Goal: Task Accomplishment & Management: Manage account settings

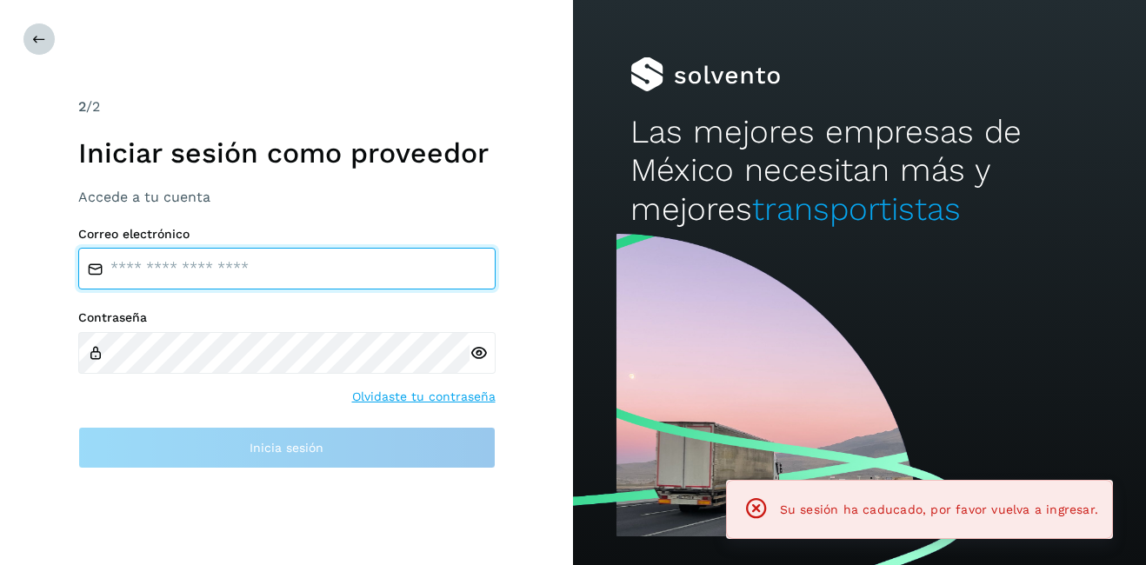
type input "**********"
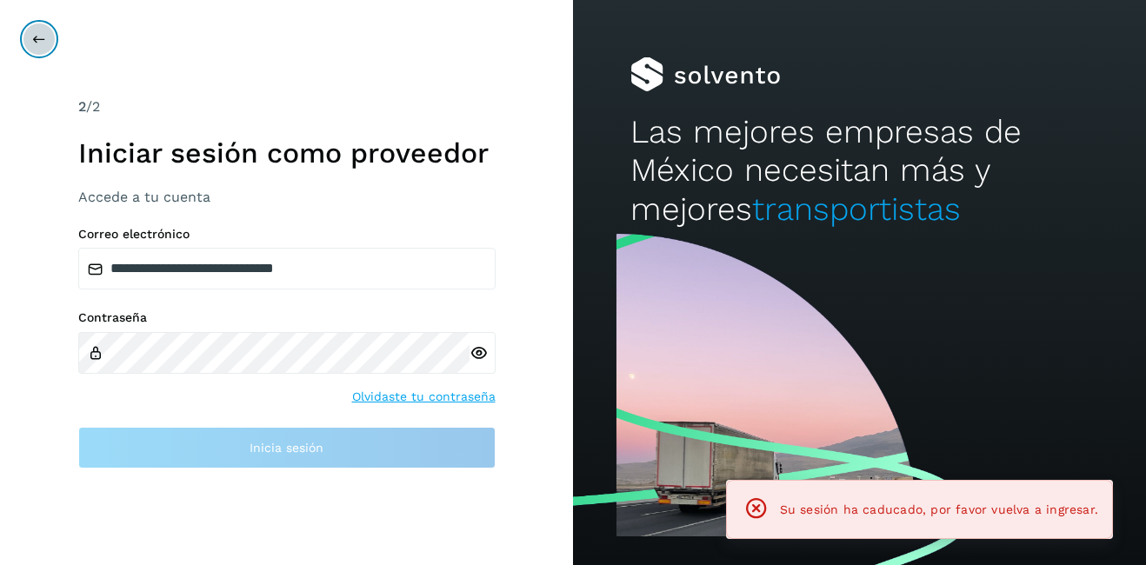
click at [38, 34] on icon at bounding box center [39, 39] width 14 height 14
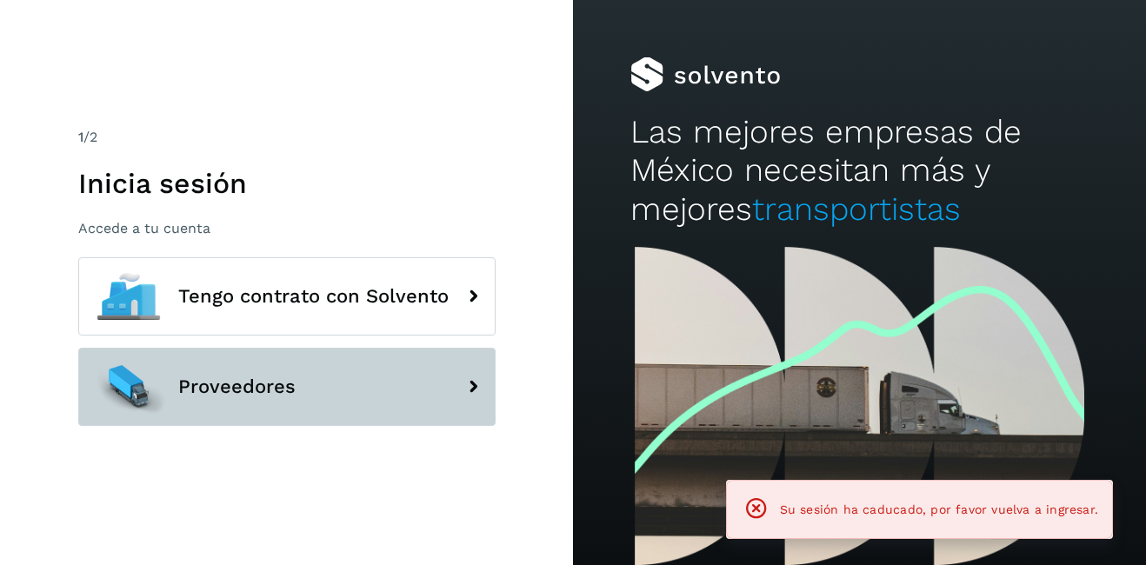
click at [243, 391] on span "Proveedores" at bounding box center [236, 387] width 117 height 21
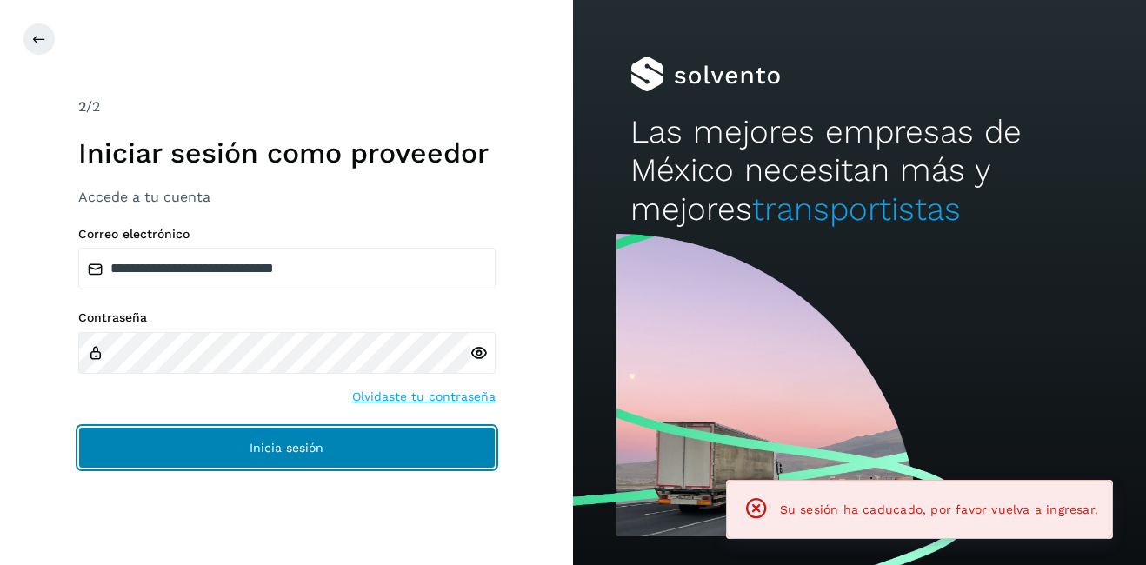
click at [396, 438] on button "Inicia sesión" at bounding box center [286, 448] width 417 height 42
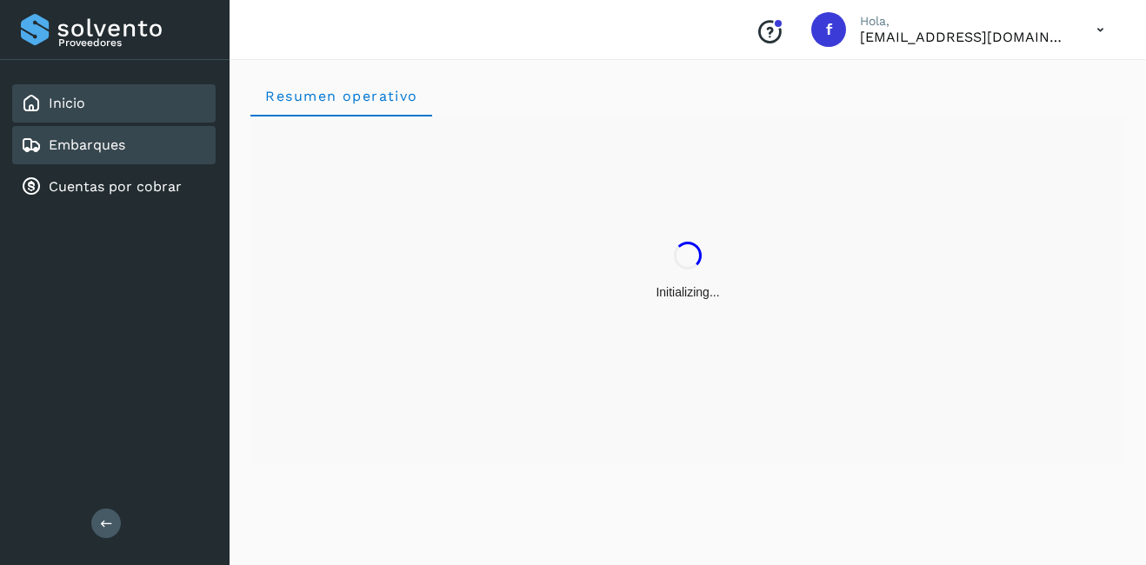
click at [72, 150] on link "Embarques" at bounding box center [87, 145] width 77 height 17
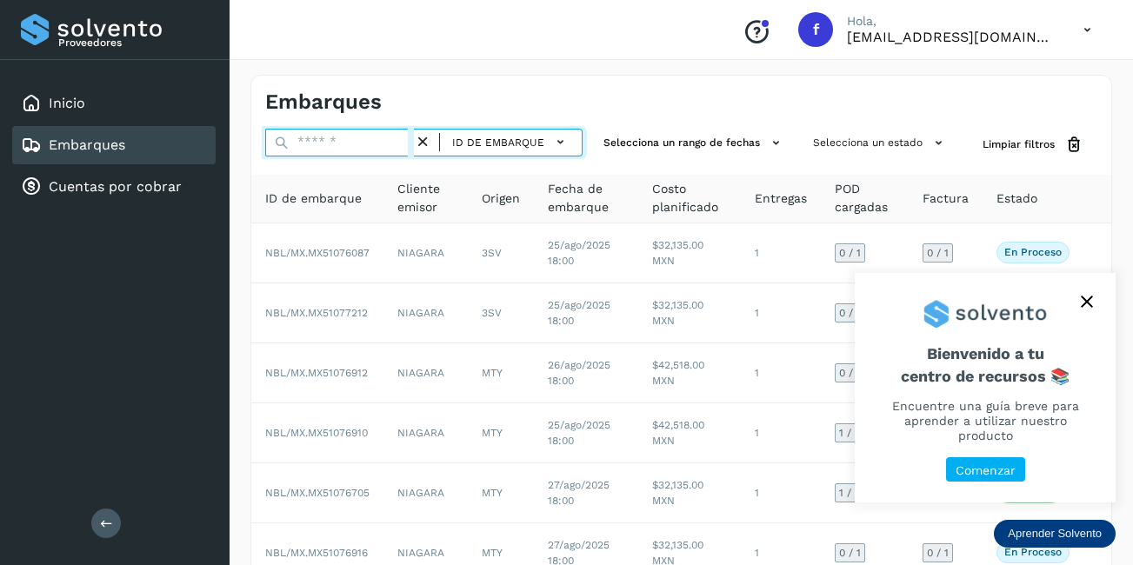
click at [373, 141] on input "text" at bounding box center [339, 143] width 149 height 28
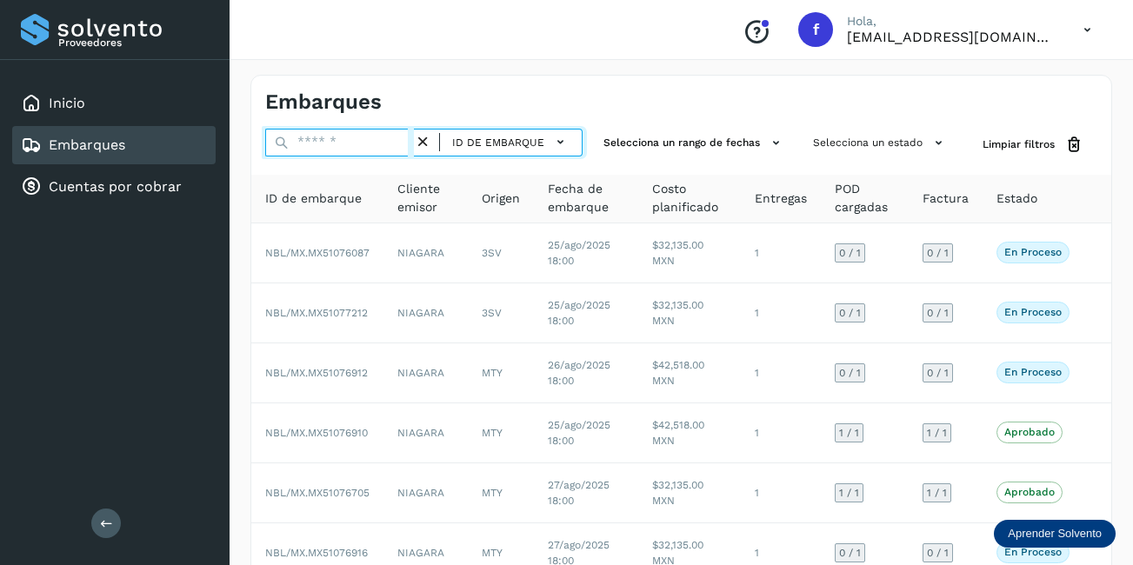
click at [373, 141] on input "text" at bounding box center [339, 143] width 149 height 28
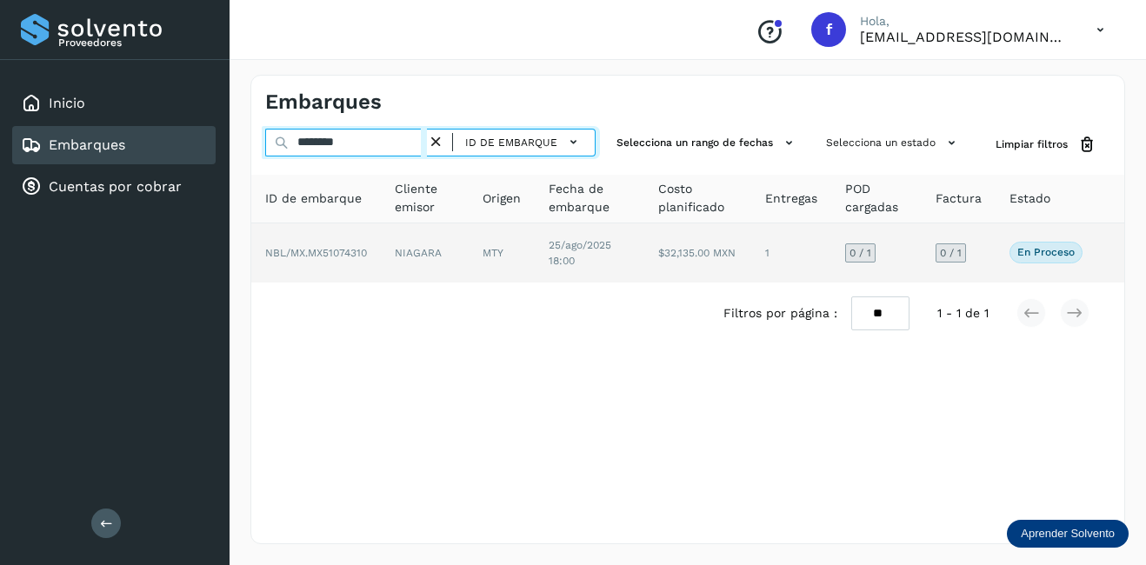
type input "********"
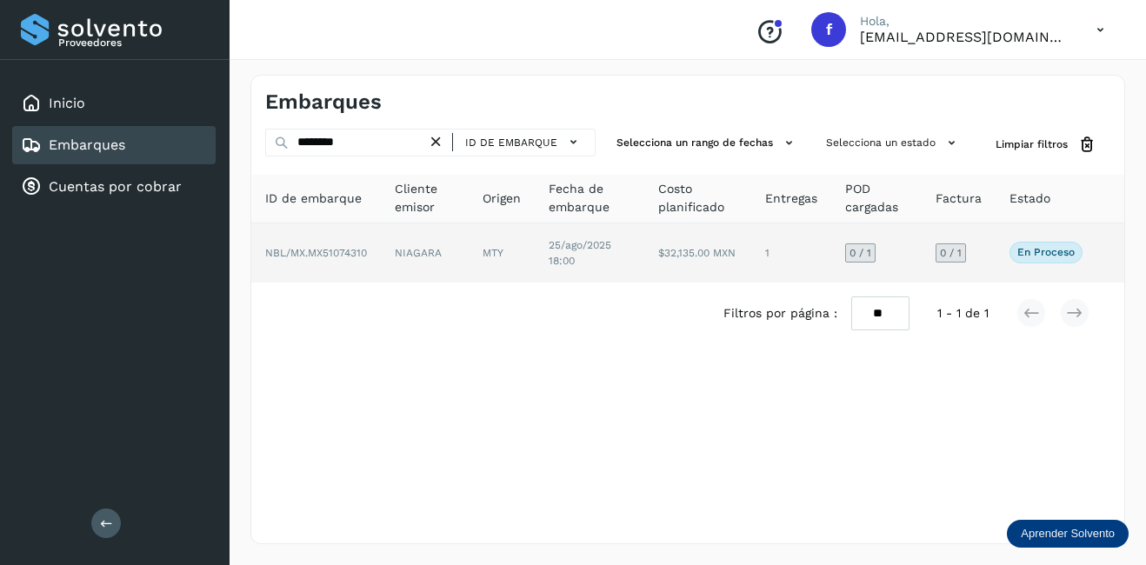
click at [406, 235] on td "NIAGARA" at bounding box center [425, 253] width 88 height 59
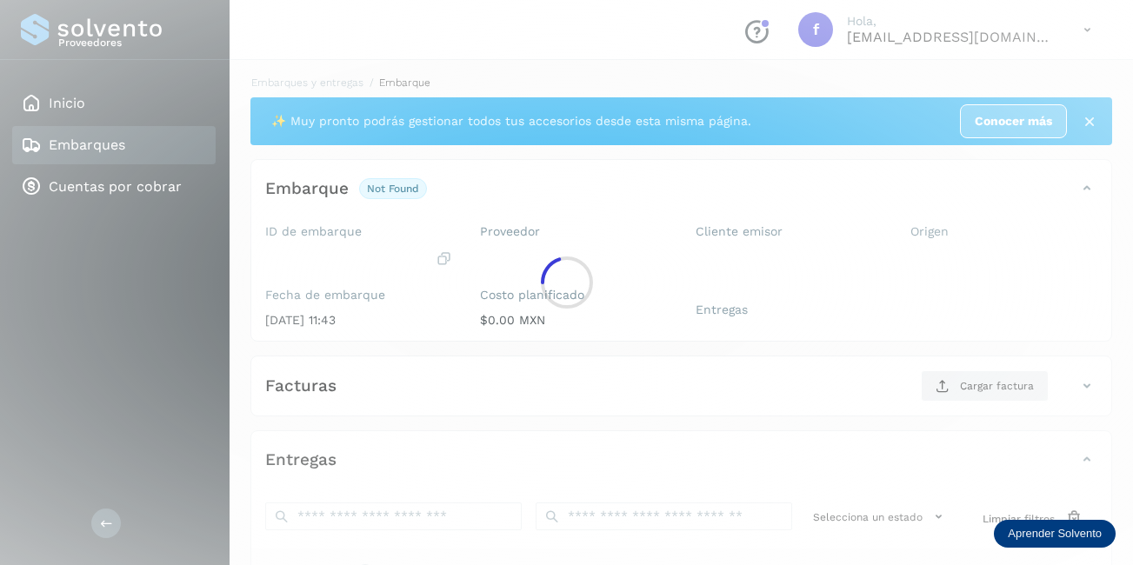
click at [459, 254] on div at bounding box center [566, 282] width 1133 height 565
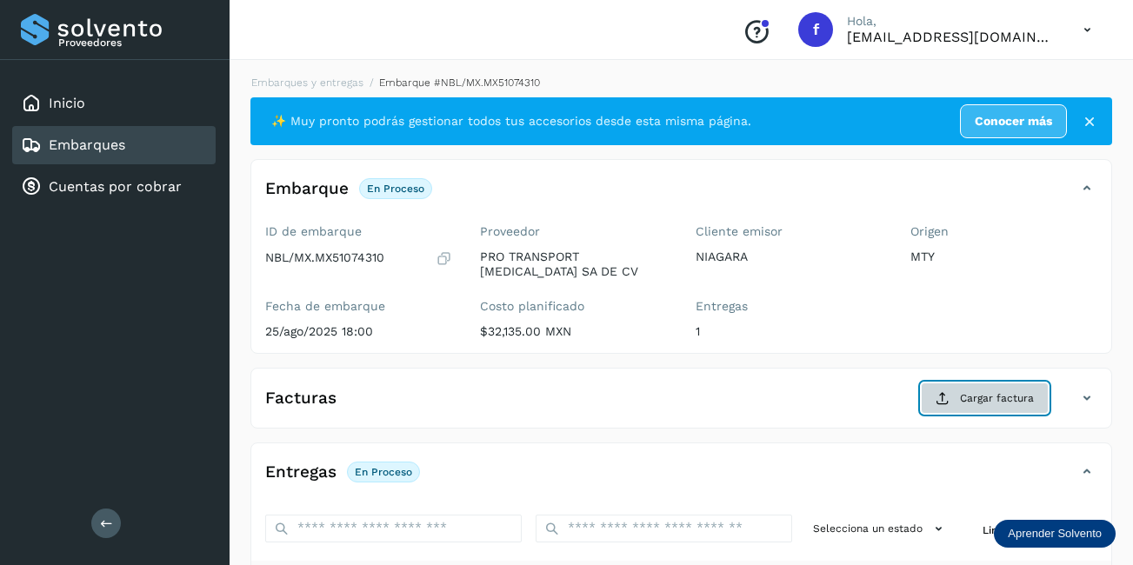
click at [978, 389] on button "Cargar factura" at bounding box center [985, 398] width 128 height 31
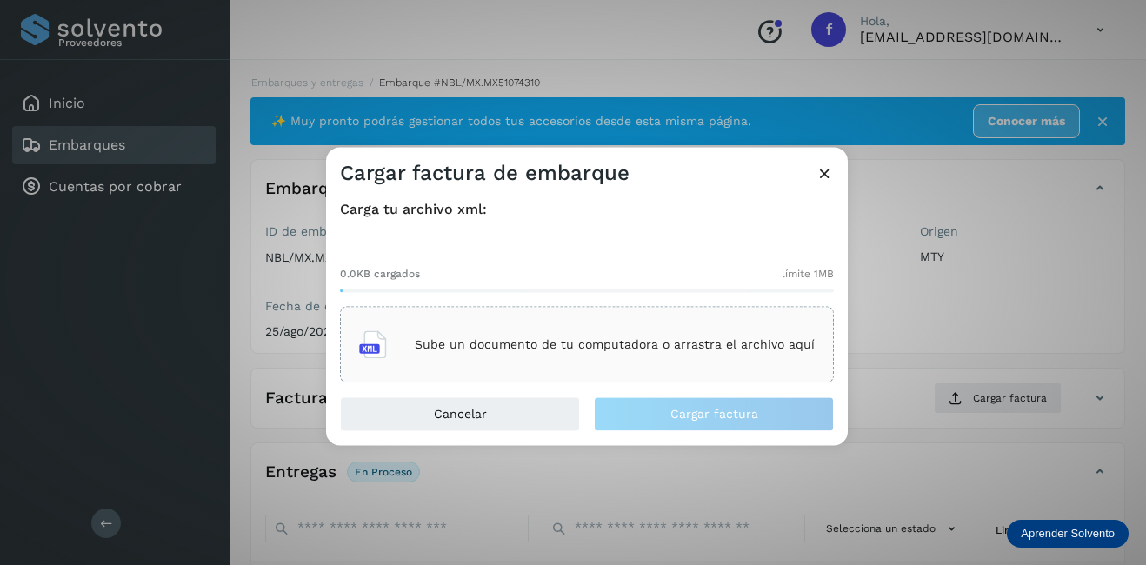
click at [518, 351] on p "Sube un documento de tu computadora o arrastra el archivo aquí" at bounding box center [615, 344] width 400 height 15
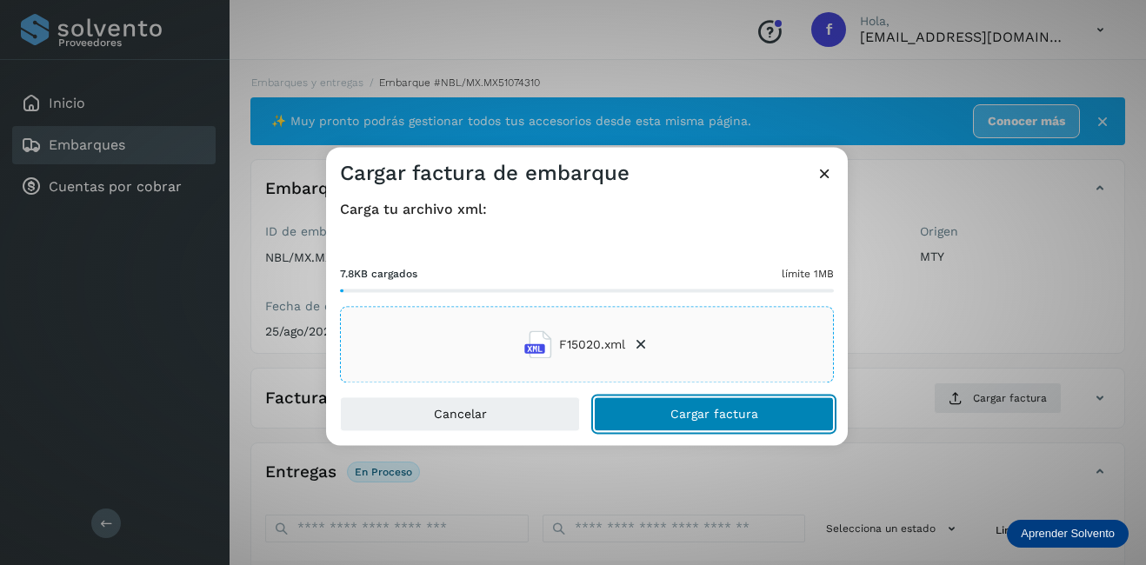
click at [701, 426] on button "Cargar factura" at bounding box center [714, 414] width 240 height 35
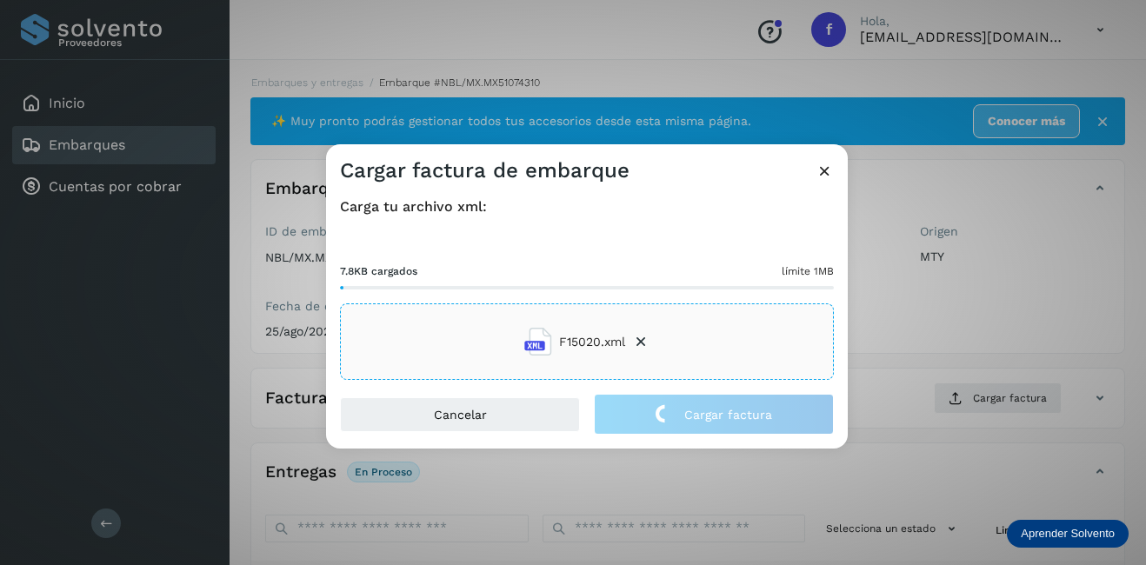
drag, startPoint x: 965, startPoint y: 343, endPoint x: 614, endPoint y: 409, distance: 357.5
click at [965, 352] on div "Cargar factura de embarque Carga tu archivo xml: 7.8KB cargados límite 1MB F150…" at bounding box center [573, 282] width 1146 height 565
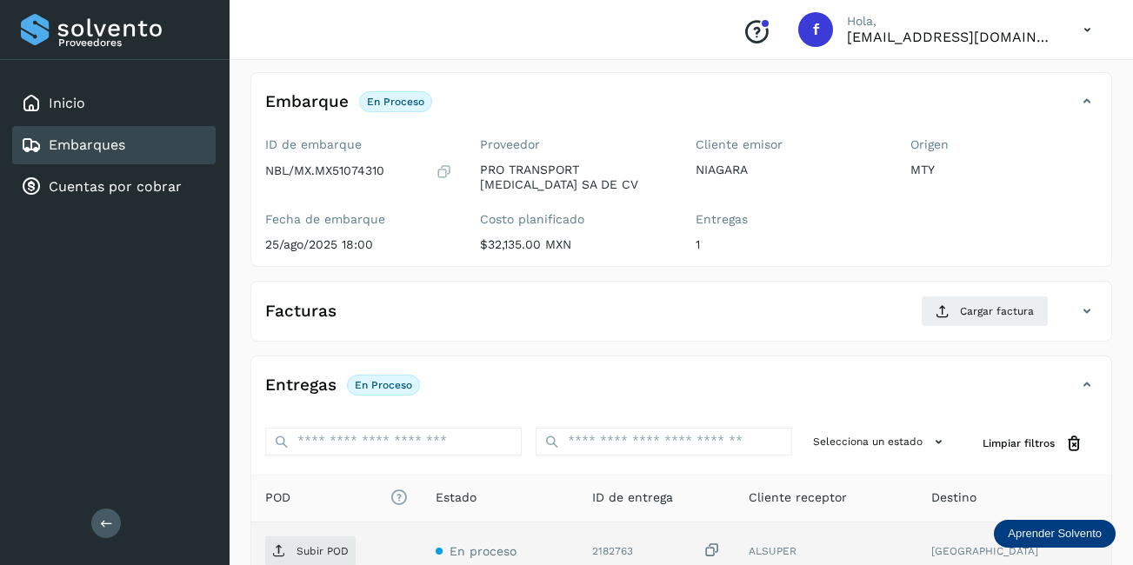
scroll to position [261, 0]
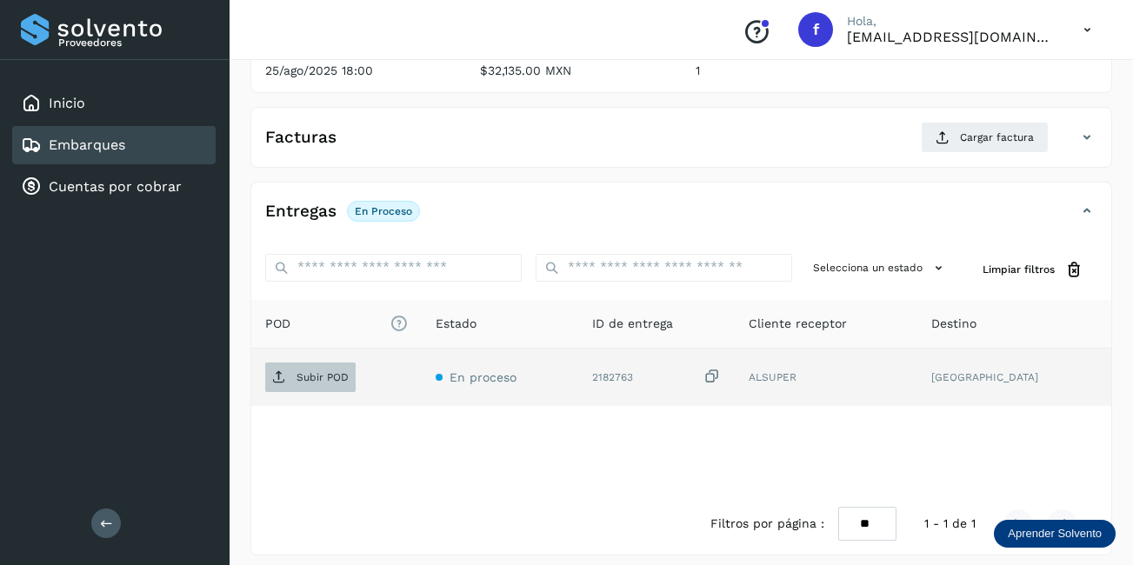
click at [333, 376] on p "Subir POD" at bounding box center [323, 377] width 52 height 12
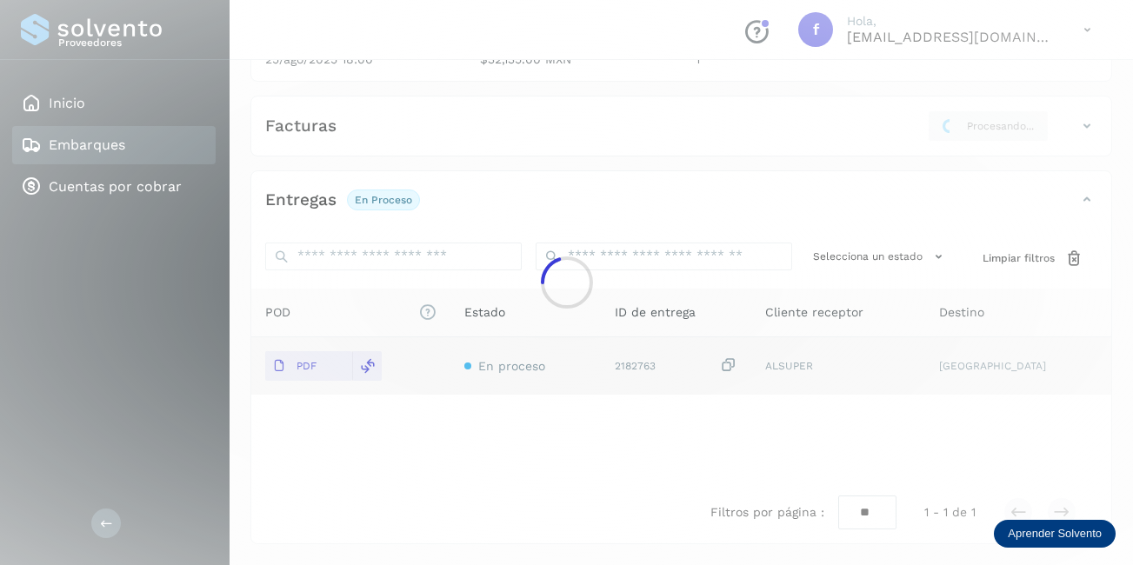
scroll to position [270, 0]
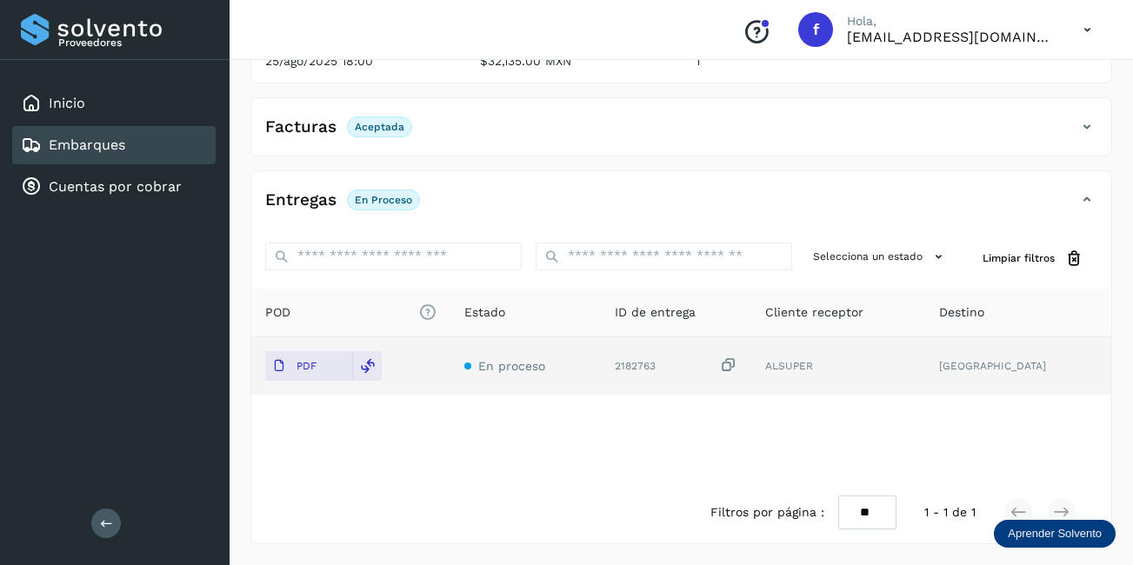
click at [157, 143] on div "Embarques" at bounding box center [114, 145] width 204 height 38
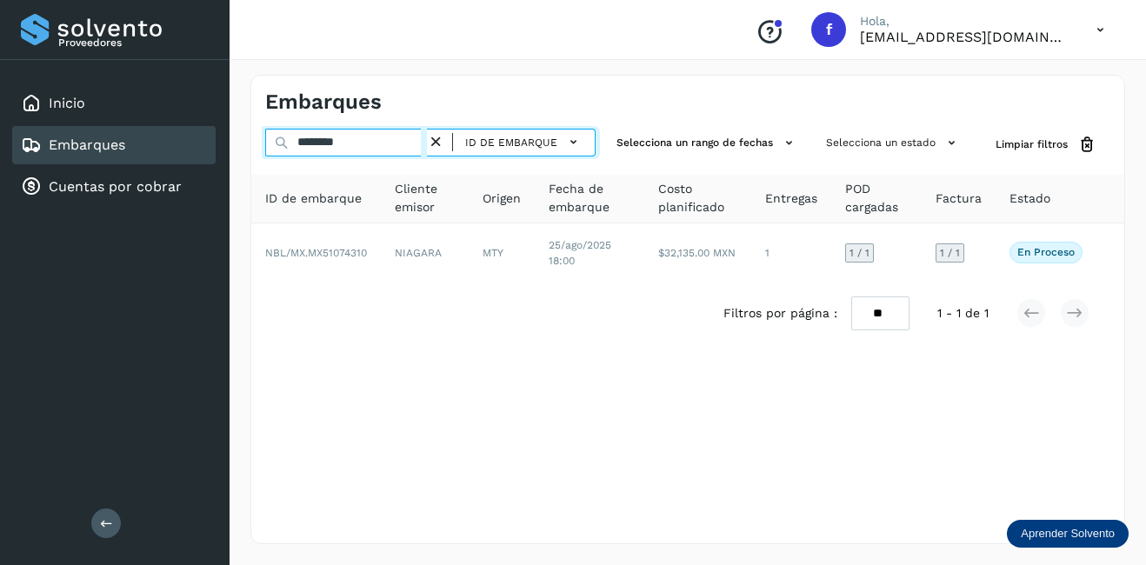
drag, startPoint x: 371, startPoint y: 136, endPoint x: 237, endPoint y: 124, distance: 134.5
click at [237, 124] on div "Embarques ******** ID de embarque Selecciona un rango de fechas Selecciona un e…" at bounding box center [688, 309] width 917 height 511
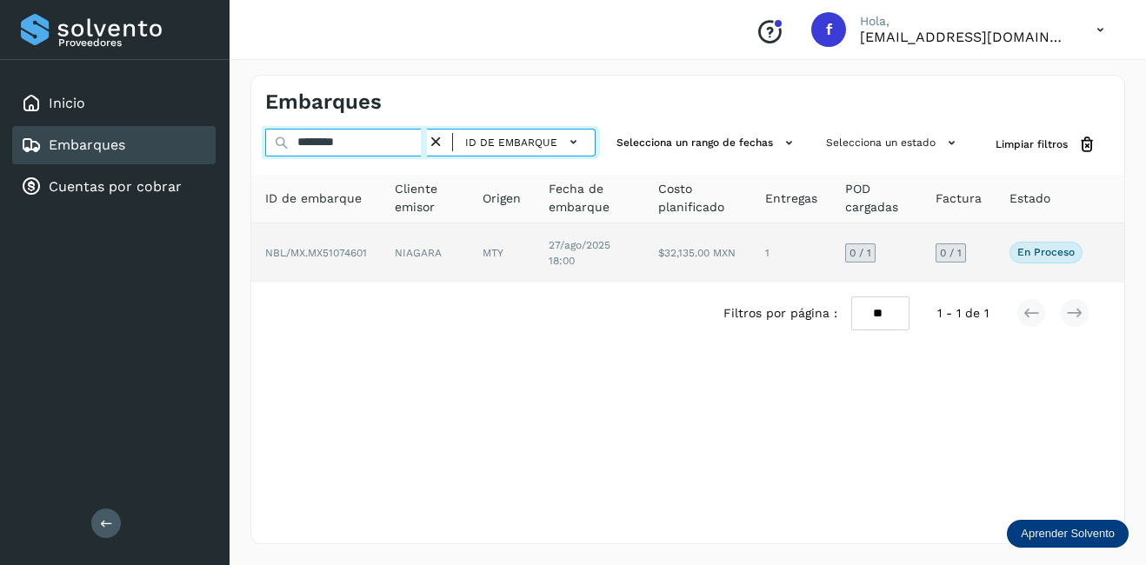
type input "********"
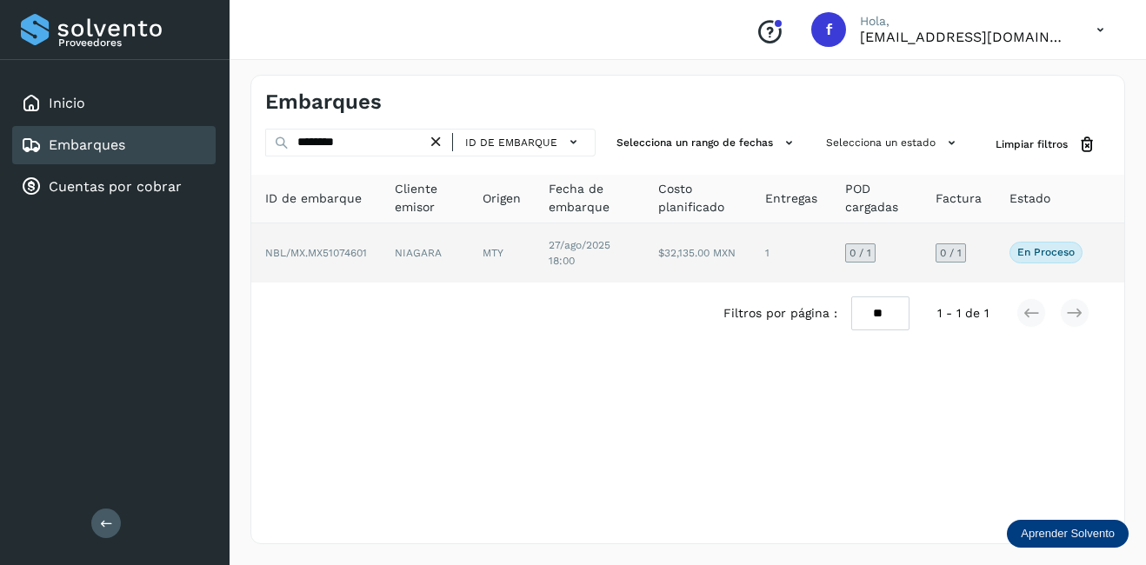
click at [773, 235] on td "1" at bounding box center [791, 253] width 80 height 59
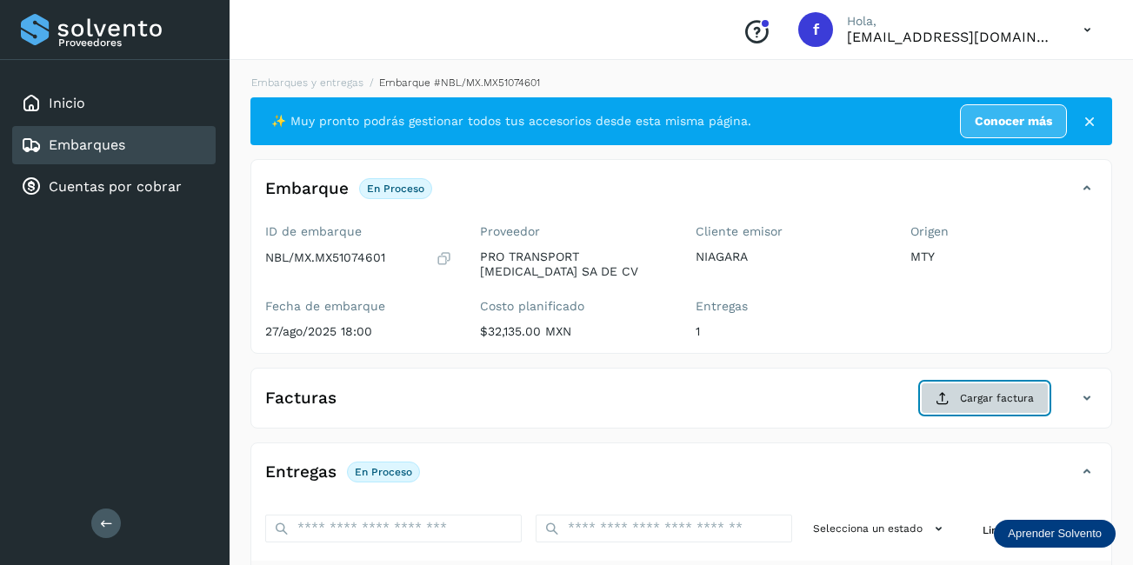
click at [980, 391] on span "Cargar factura" at bounding box center [997, 399] width 74 height 16
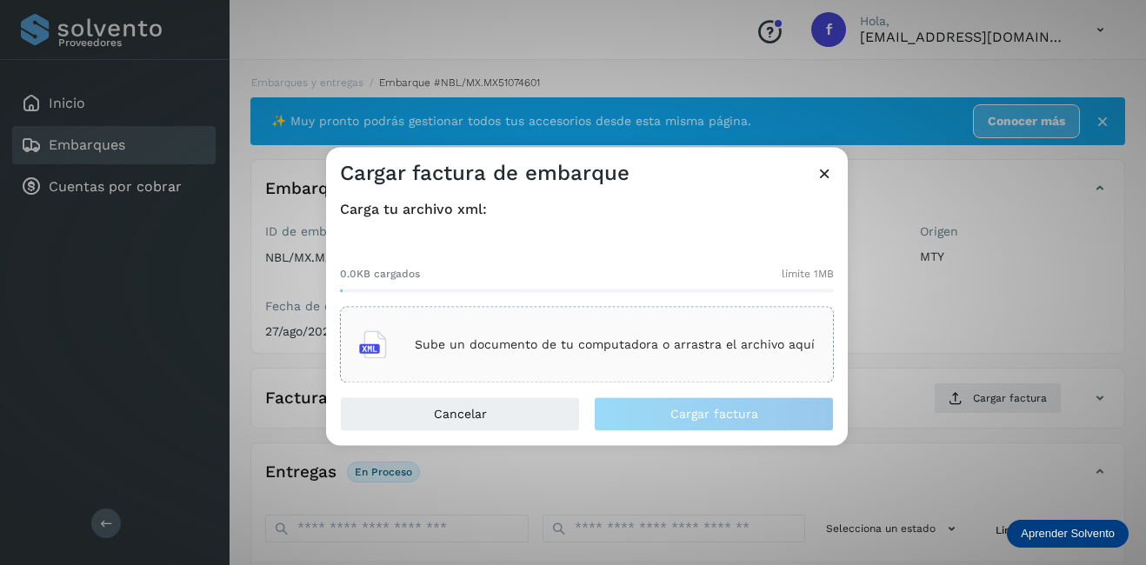
click at [597, 323] on div "Sube un documento de tu computadora o arrastra el archivo aquí" at bounding box center [587, 345] width 456 height 47
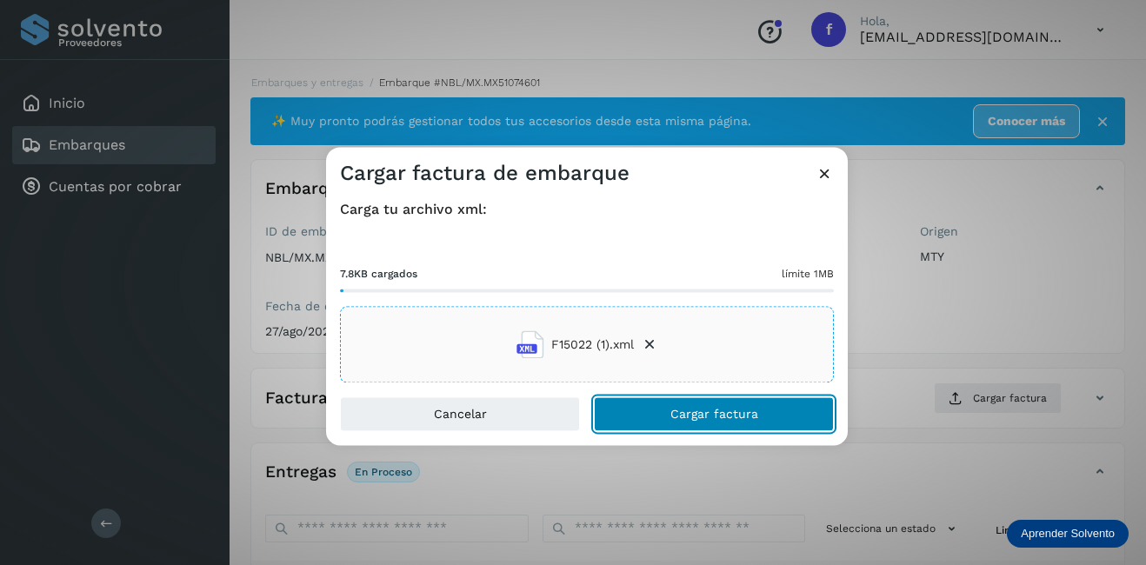
click at [732, 404] on button "Cargar factura" at bounding box center [714, 414] width 240 height 35
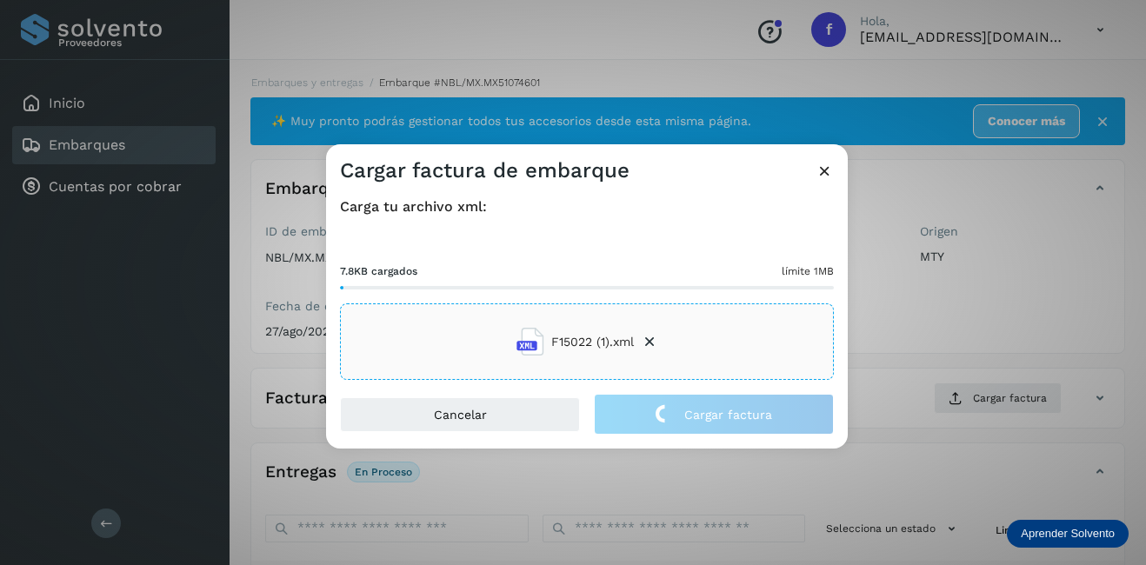
click at [936, 334] on div "Cargar factura de embarque Carga tu archivo xml: 7.8KB cargados límite 1MB F150…" at bounding box center [573, 282] width 1146 height 565
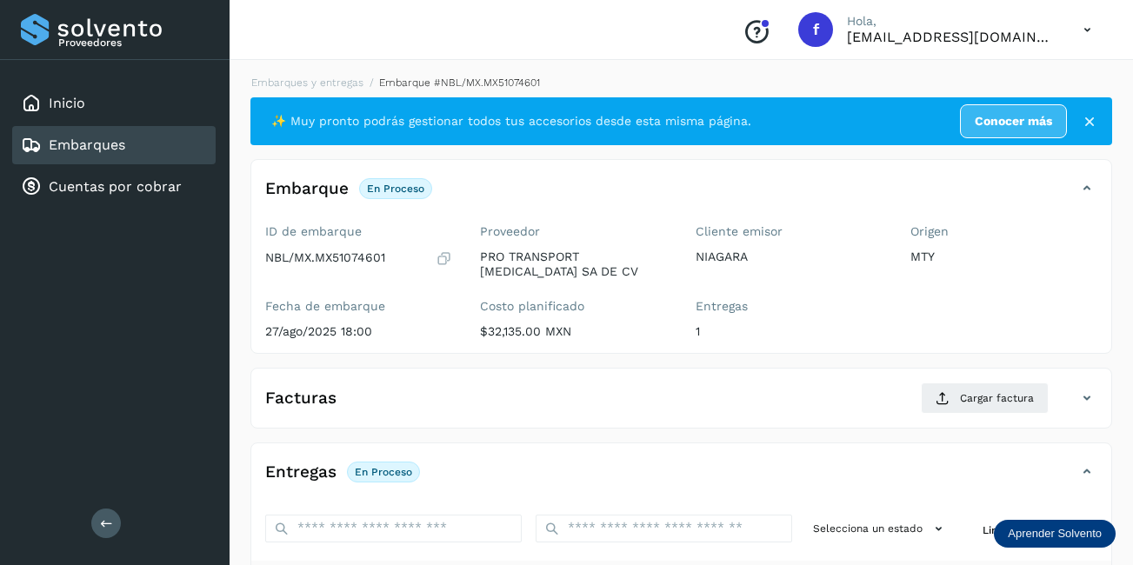
scroll to position [261, 0]
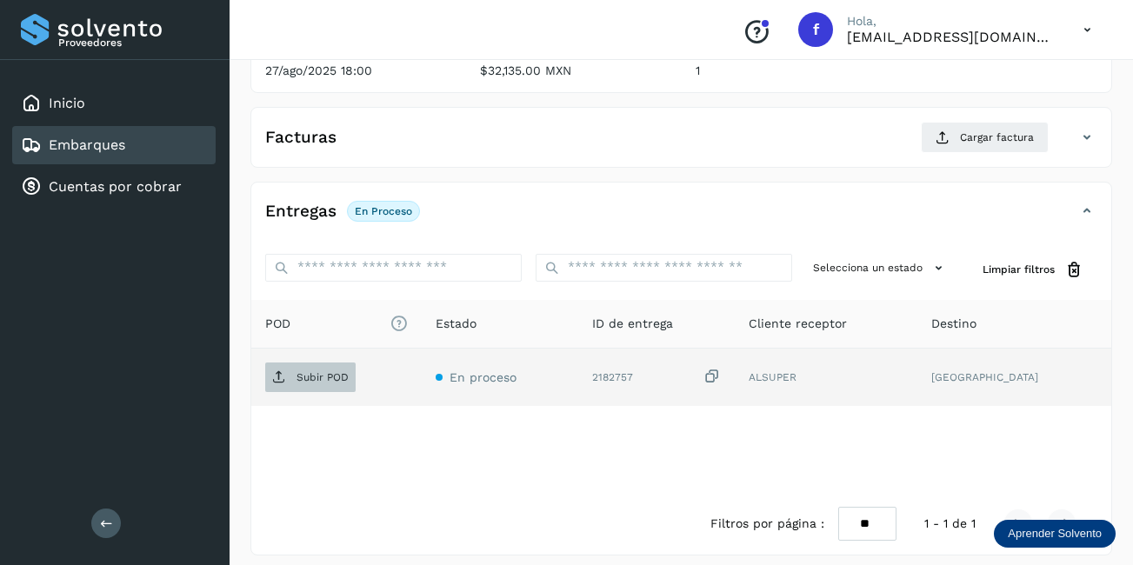
click at [351, 384] on span "Subir POD" at bounding box center [310, 378] width 90 height 28
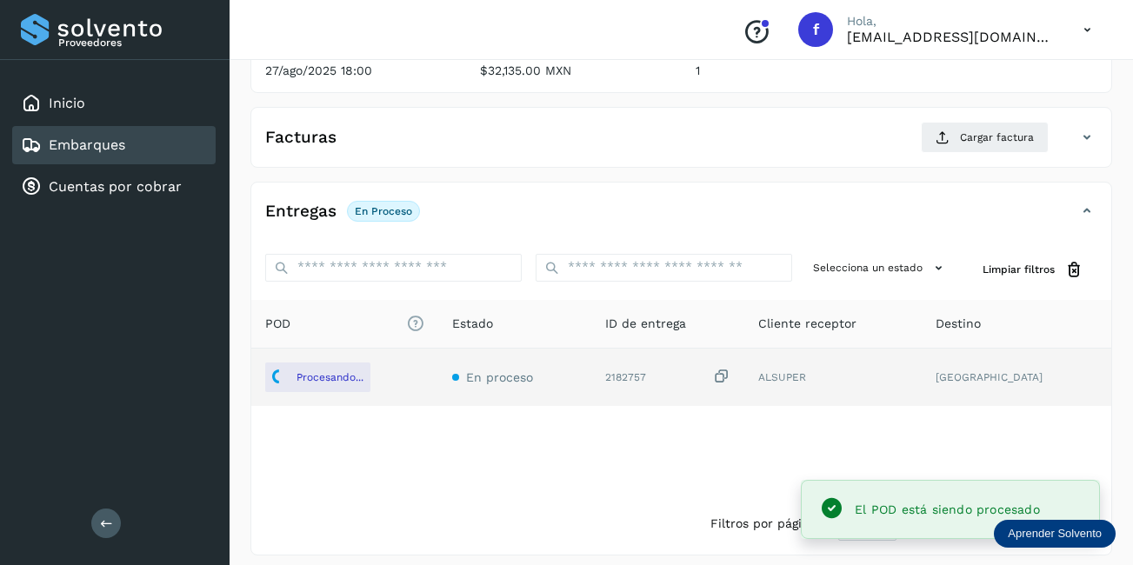
scroll to position [87, 0]
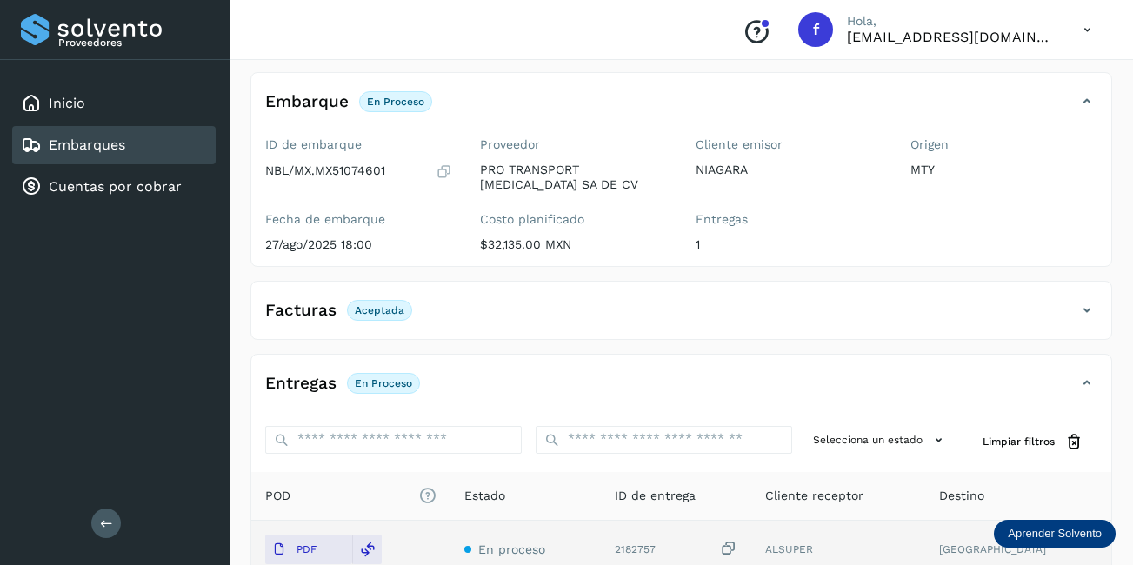
click at [179, 142] on div "Embarques" at bounding box center [114, 145] width 204 height 38
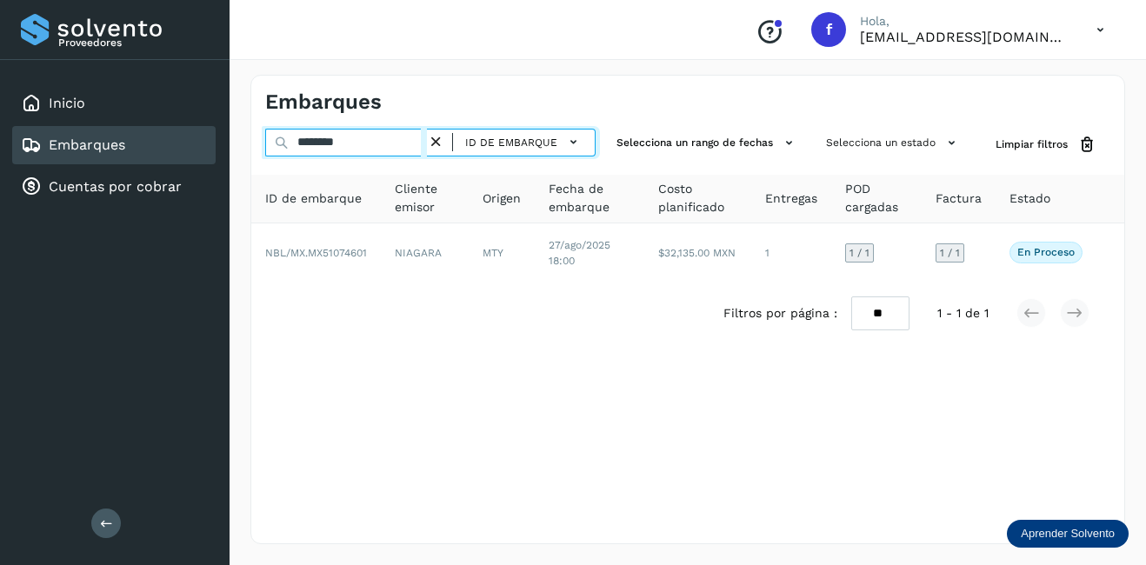
drag, startPoint x: 364, startPoint y: 147, endPoint x: 239, endPoint y: 154, distance: 125.4
click at [239, 153] on div "Embarques ******** ID de embarque Selecciona un rango de fechas Selecciona un e…" at bounding box center [688, 309] width 917 height 511
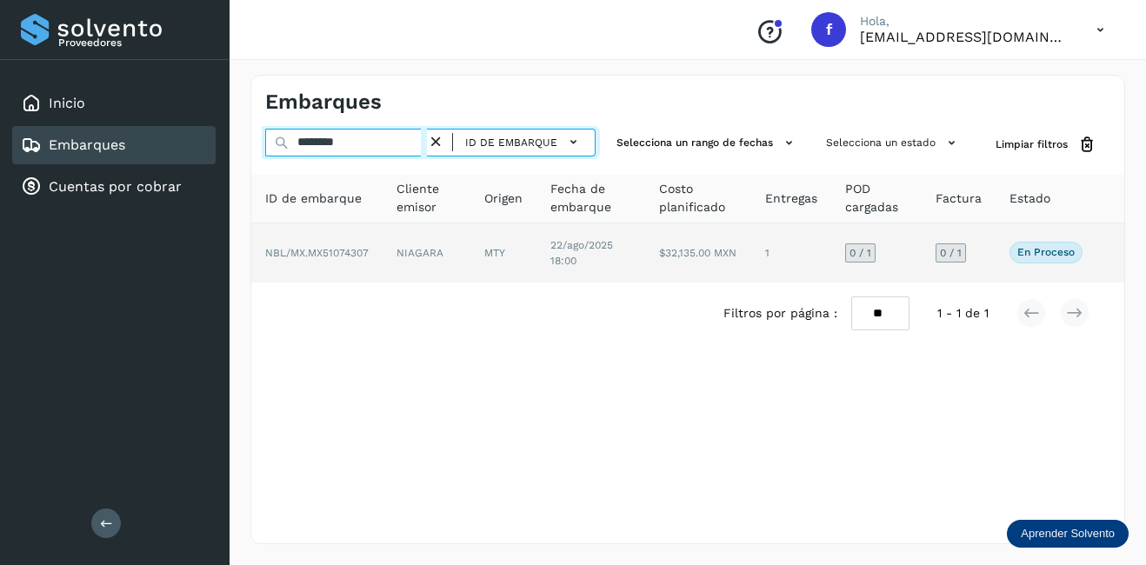
type input "********"
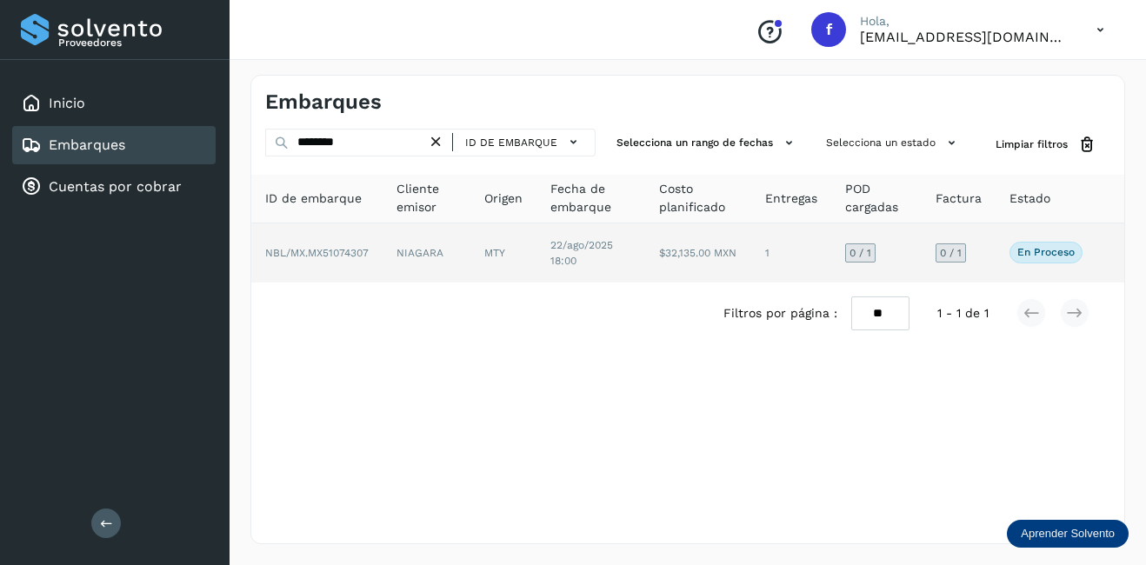
click at [434, 257] on td "NIAGARA" at bounding box center [427, 253] width 88 height 59
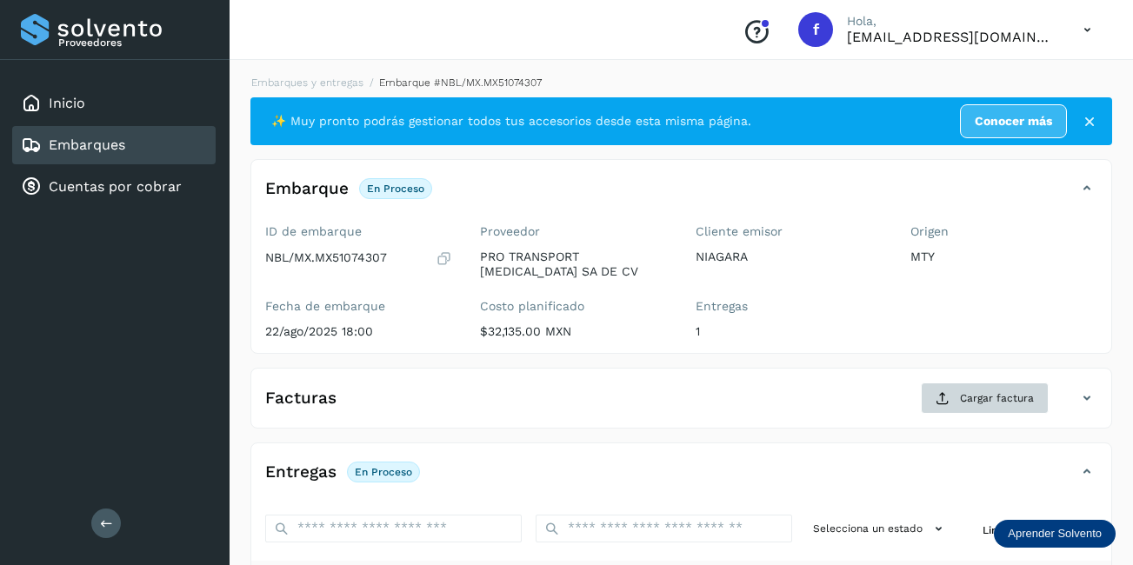
drag, startPoint x: 1005, startPoint y: 371, endPoint x: 1007, endPoint y: 392, distance: 20.9
click at [1005, 373] on div "Facturas Cargar factura Aún no has subido ninguna factura" at bounding box center [681, 398] width 862 height 61
click at [1007, 393] on span "Cargar factura" at bounding box center [997, 399] width 74 height 16
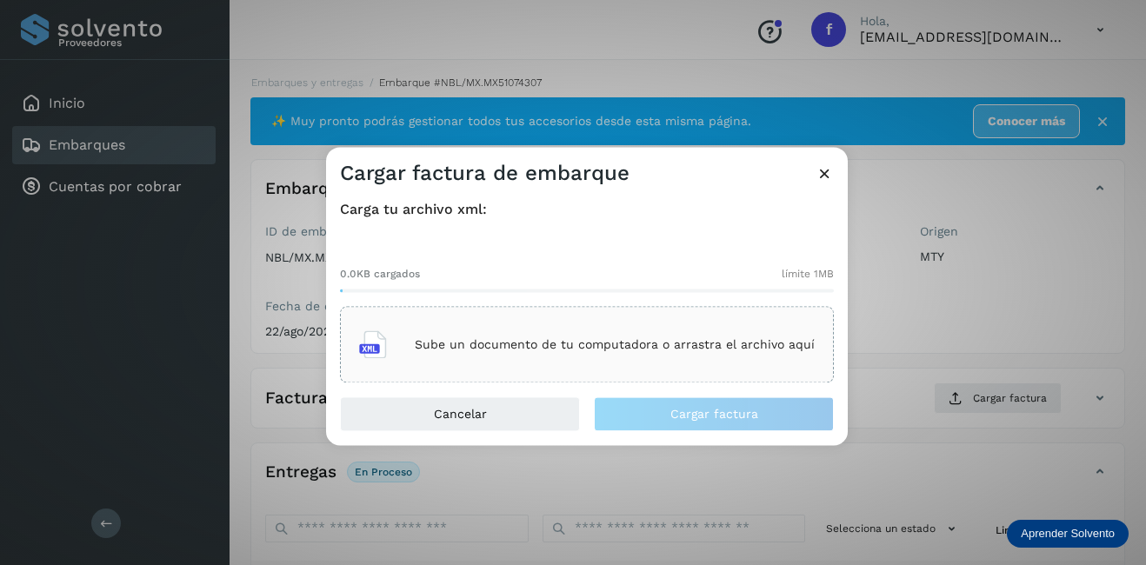
click at [504, 360] on div "Sube un documento de tu computadora o arrastra el archivo aquí" at bounding box center [587, 345] width 456 height 47
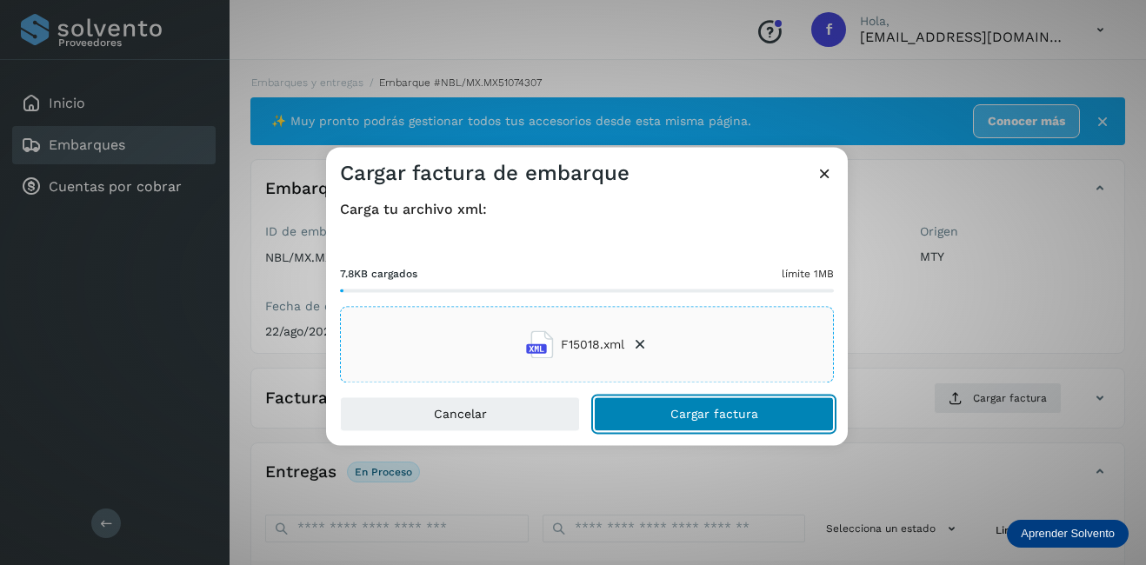
click at [745, 420] on span "Cargar factura" at bounding box center [715, 415] width 88 height 12
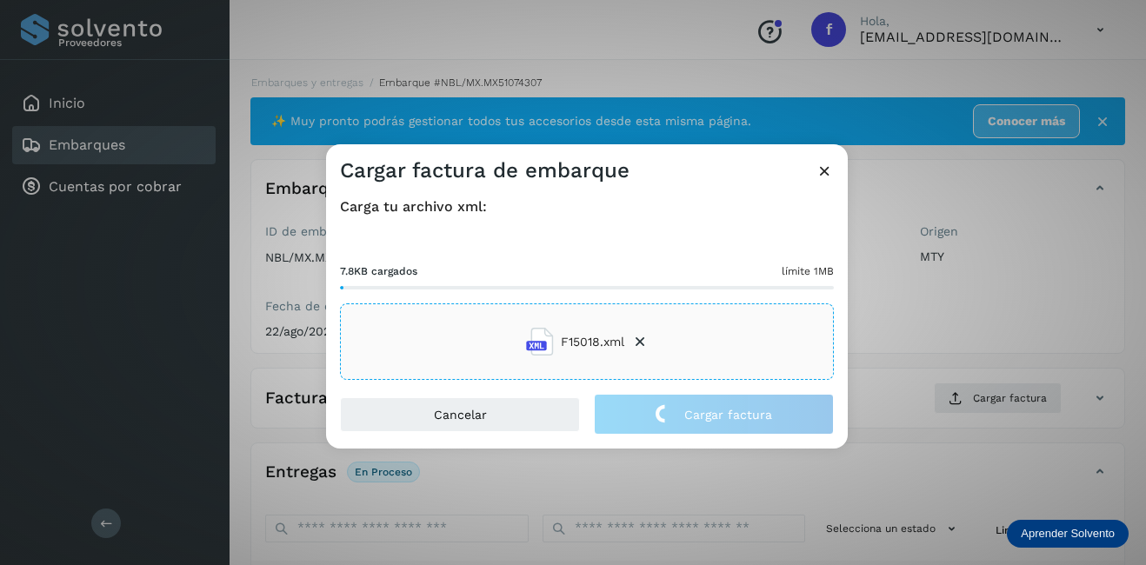
drag, startPoint x: 1001, startPoint y: 337, endPoint x: 601, endPoint y: 337, distance: 400.1
click at [1000, 337] on div "Cargar factura de embarque Carga tu archivo xml: 7.8KB cargados límite 1MB F150…" at bounding box center [573, 282] width 1146 height 565
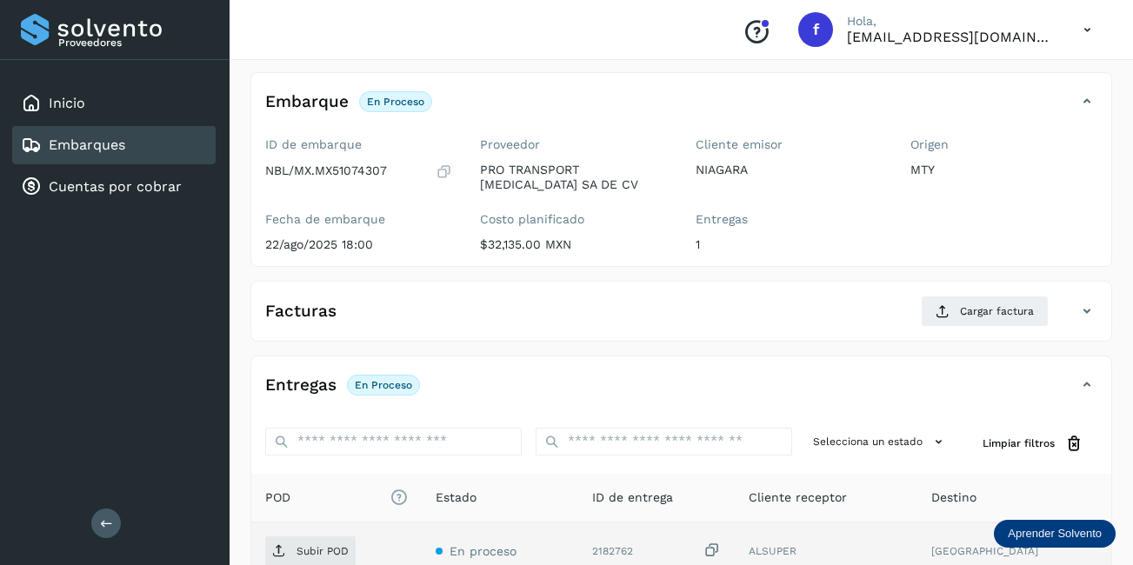
scroll to position [272, 0]
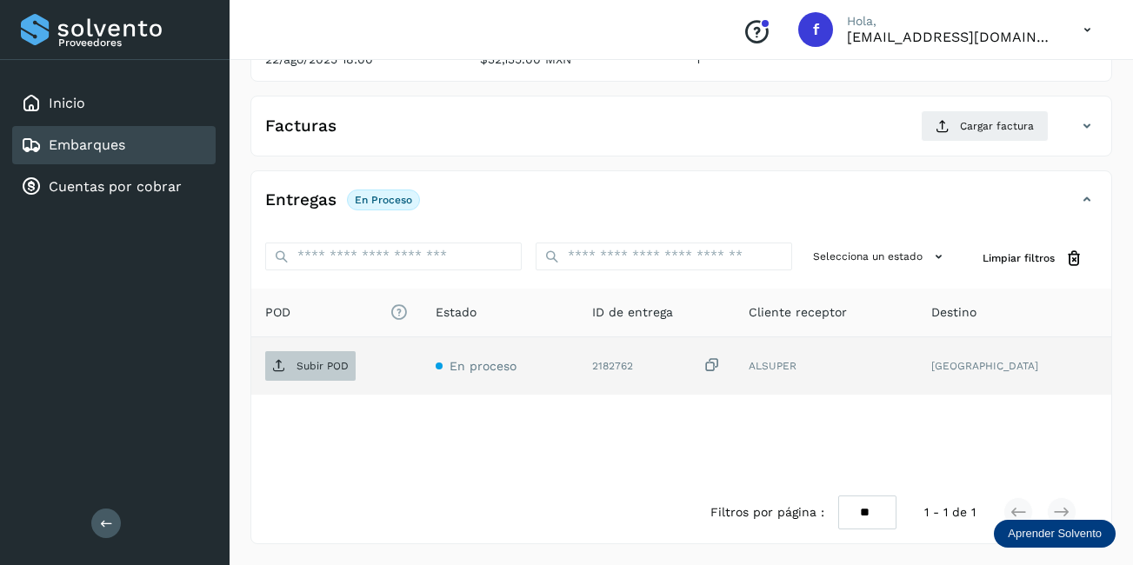
click at [318, 364] on p "Subir POD" at bounding box center [323, 366] width 52 height 12
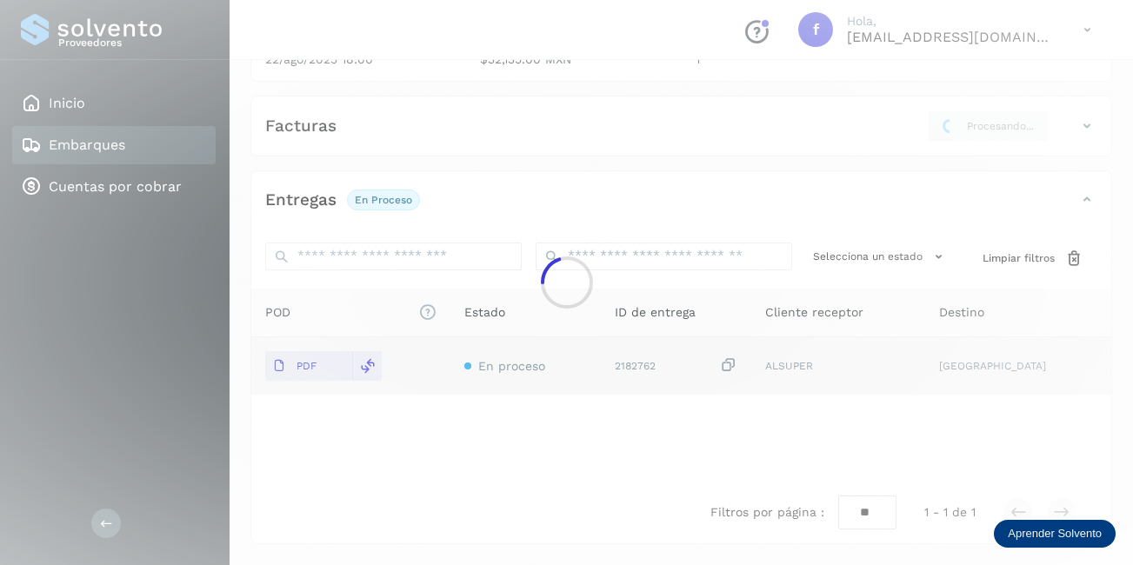
scroll to position [270, 0]
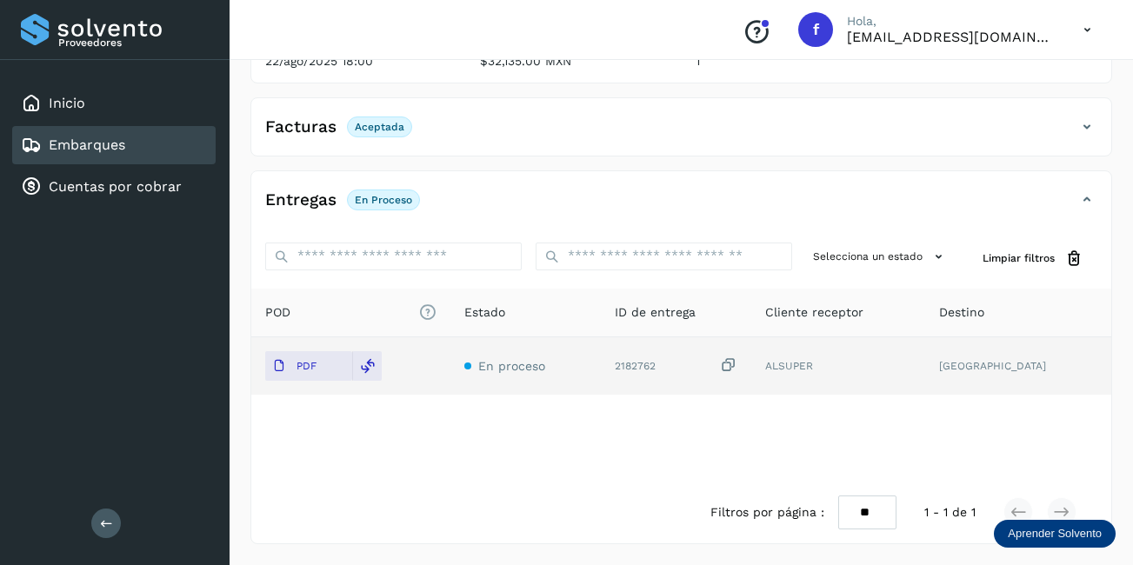
drag, startPoint x: 156, startPoint y: 157, endPoint x: 194, endPoint y: 181, distance: 44.9
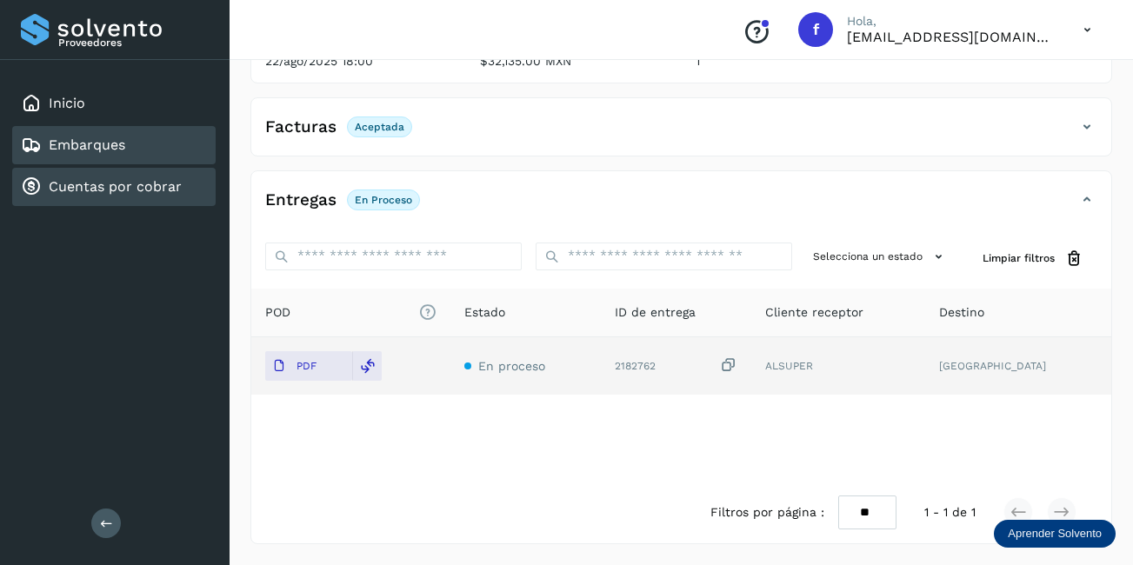
click at [156, 158] on div "Embarques" at bounding box center [114, 145] width 204 height 38
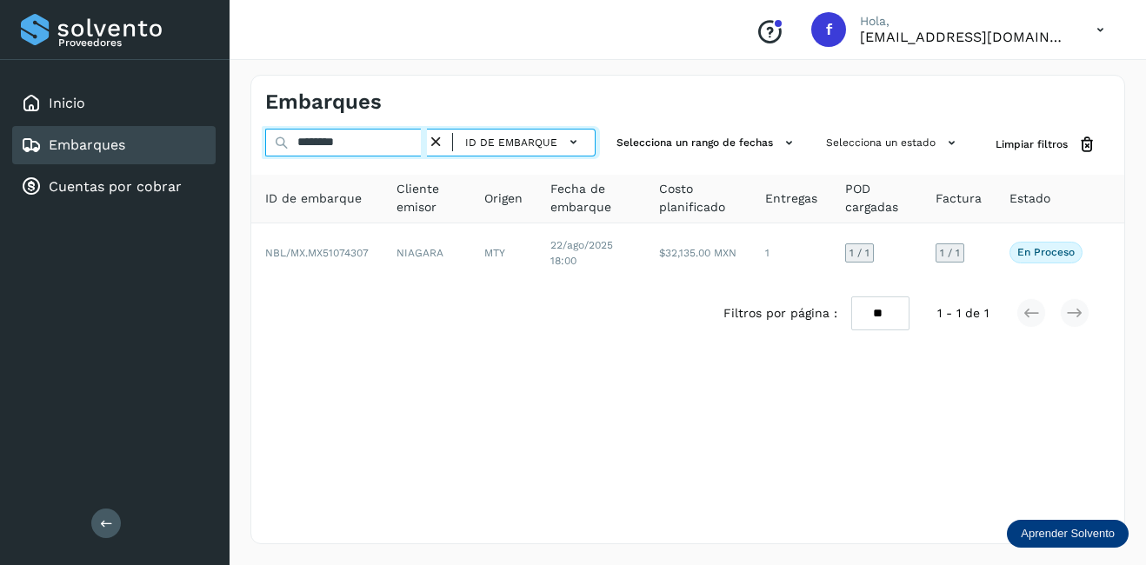
drag, startPoint x: 366, startPoint y: 153, endPoint x: 260, endPoint y: 150, distance: 106.1
click at [260, 150] on div "******** ID de embarque Selecciona un rango de fechas Selecciona un estado Limp…" at bounding box center [687, 145] width 873 height 32
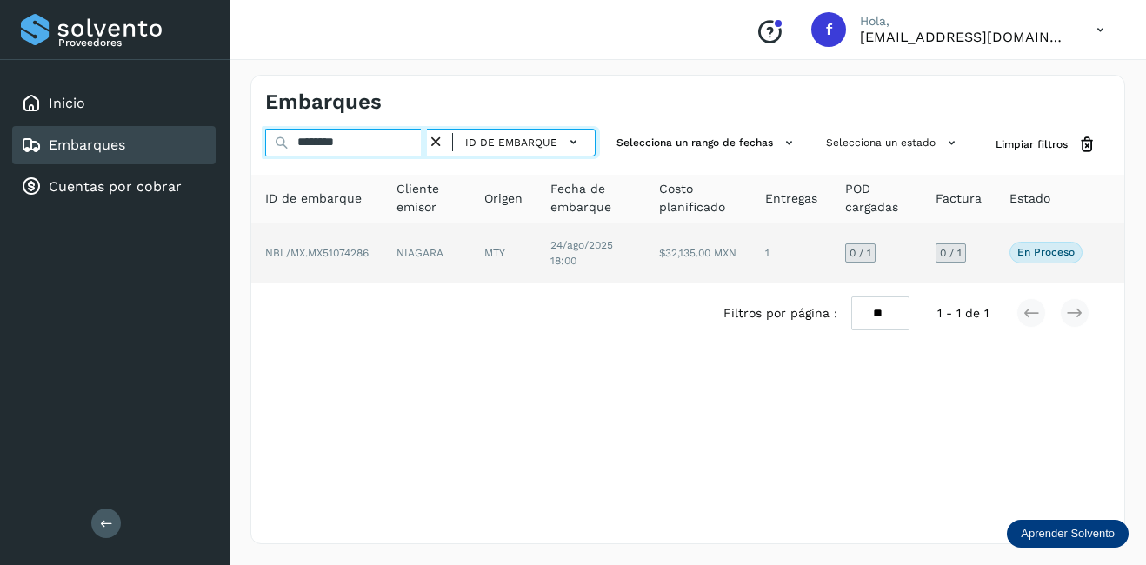
type input "********"
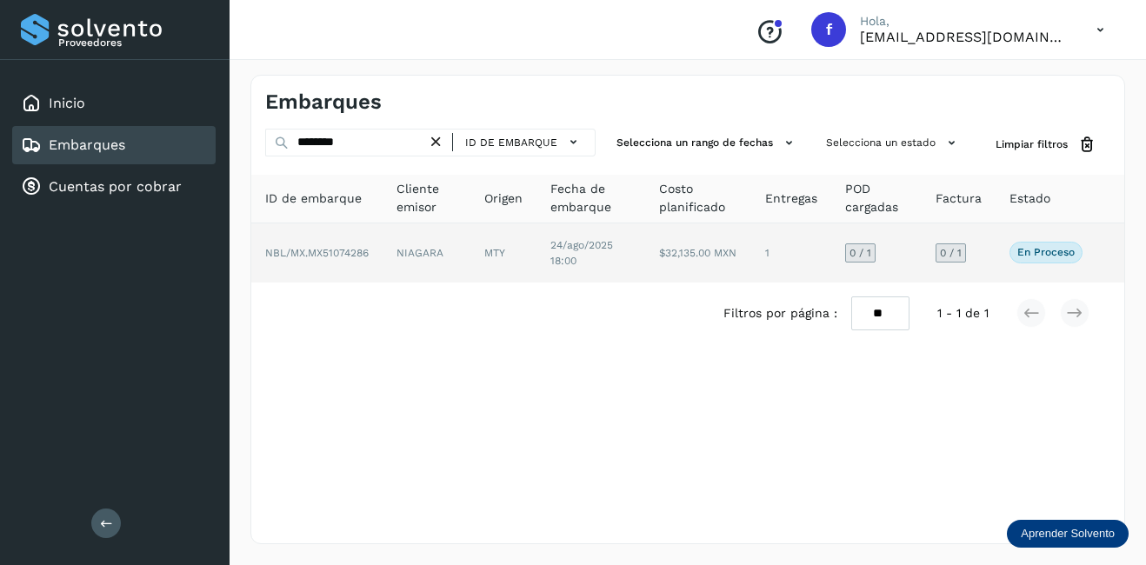
click at [413, 265] on td "NIAGARA" at bounding box center [427, 253] width 88 height 59
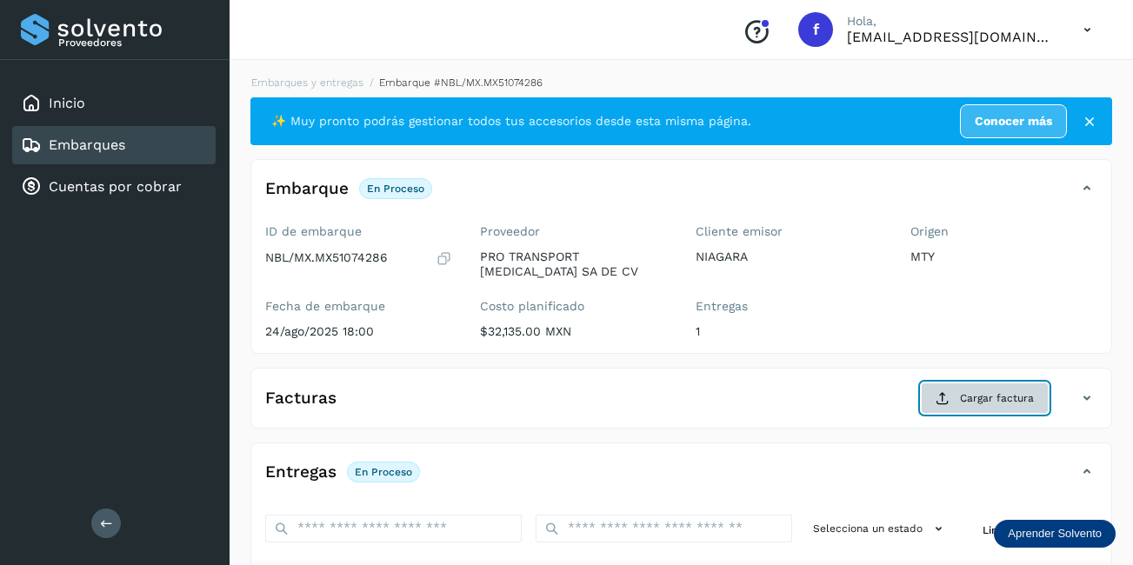
click at [950, 399] on button "Cargar factura" at bounding box center [985, 398] width 128 height 31
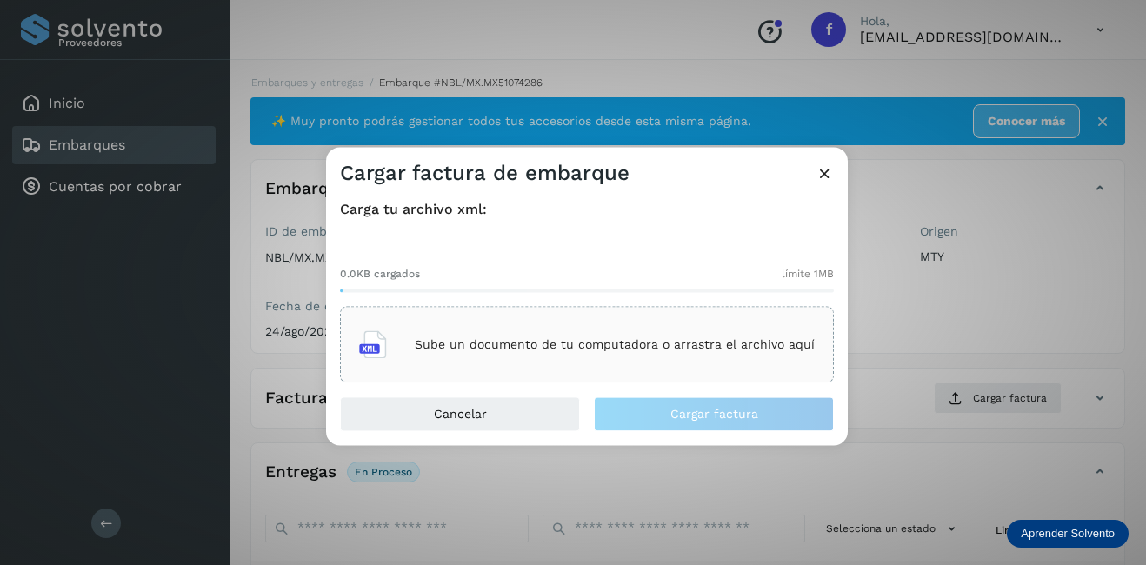
click at [505, 370] on div "Sube un documento de tu computadora o arrastra el archivo aquí" at bounding box center [587, 345] width 494 height 77
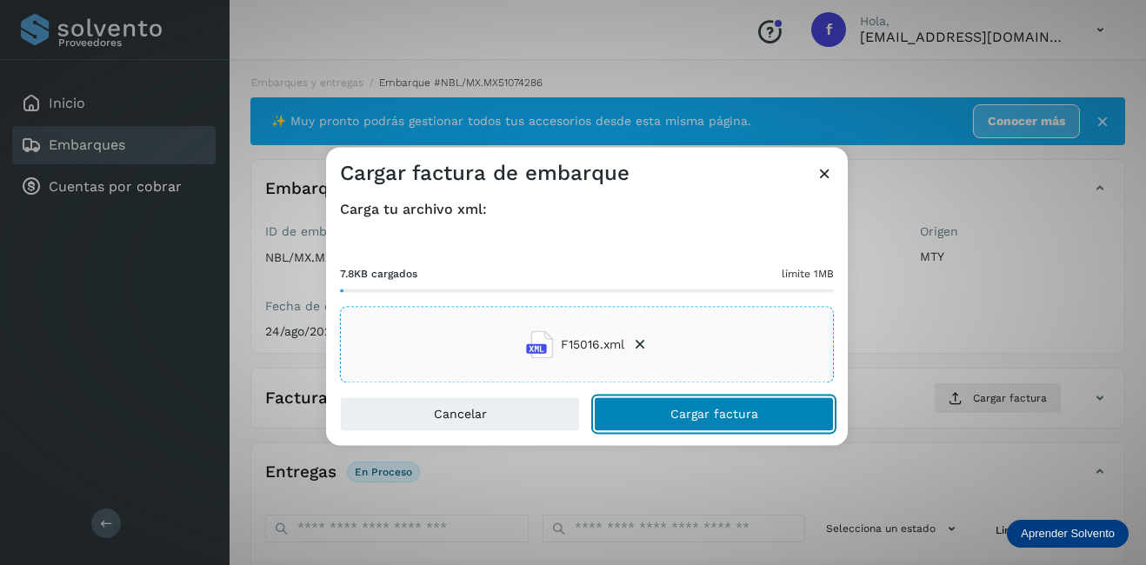
click at [699, 417] on span "Cargar factura" at bounding box center [715, 415] width 88 height 12
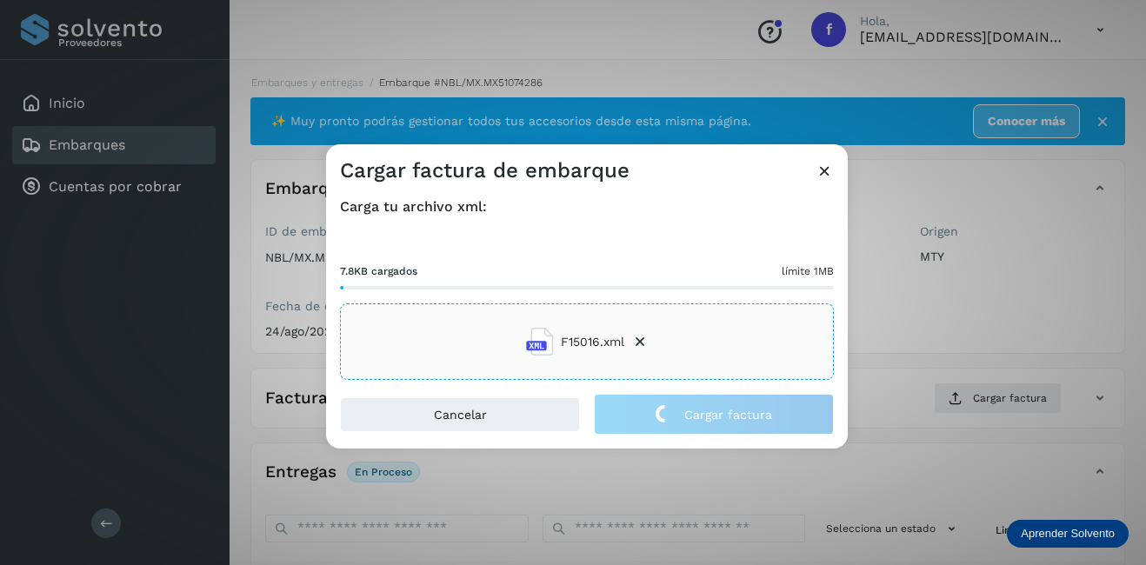
click at [911, 372] on div "Cargar factura de embarque Carga tu archivo xml: 7.8KB cargados límite 1MB F150…" at bounding box center [573, 282] width 1146 height 565
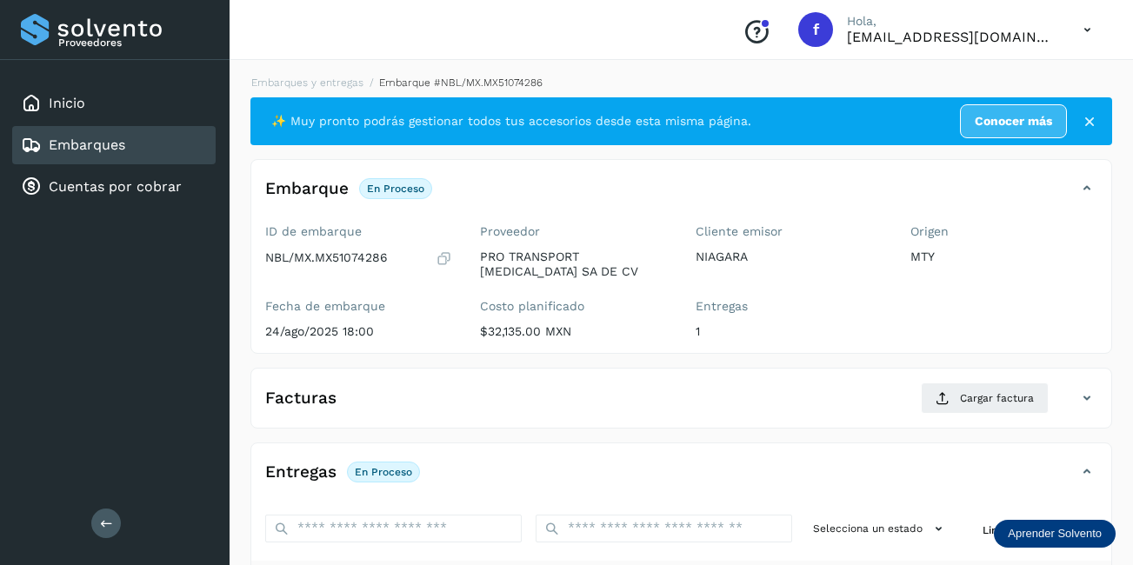
scroll to position [174, 0]
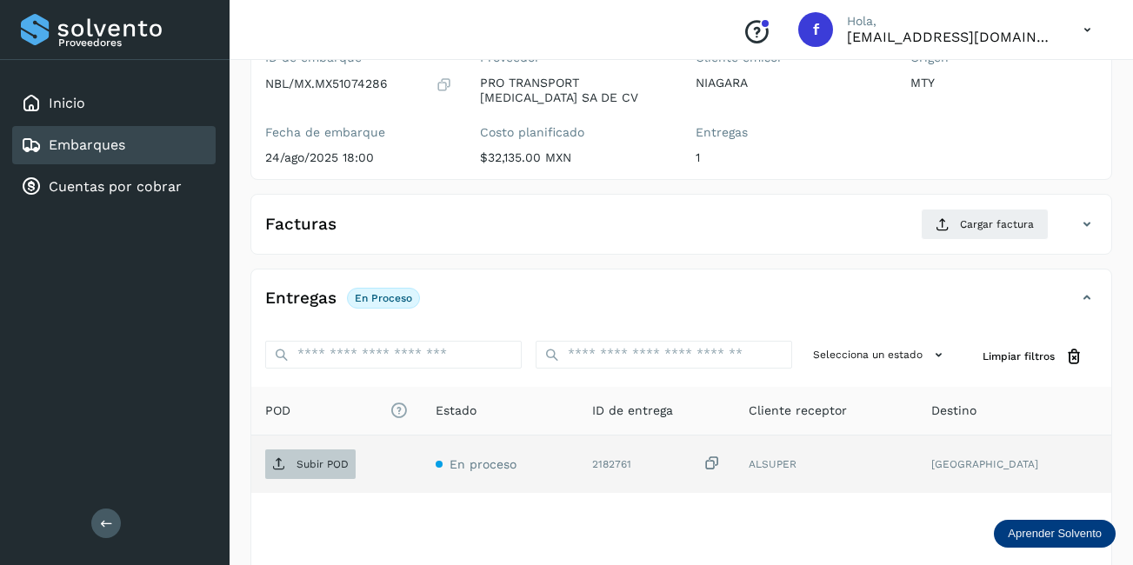
click at [330, 468] on p "Subir POD" at bounding box center [323, 464] width 52 height 12
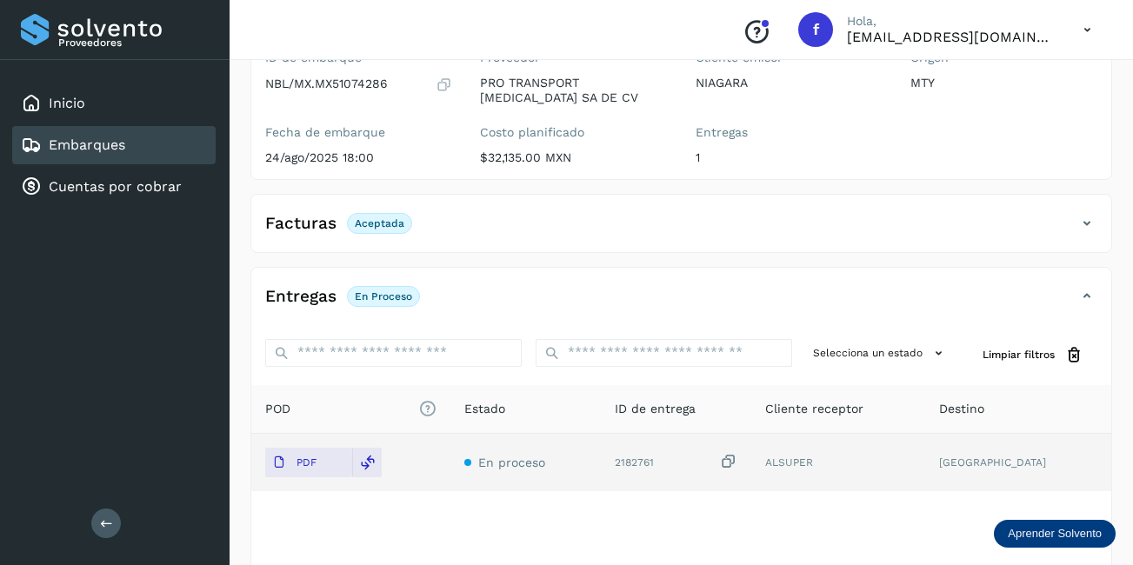
click at [189, 145] on div "Embarques" at bounding box center [114, 145] width 204 height 38
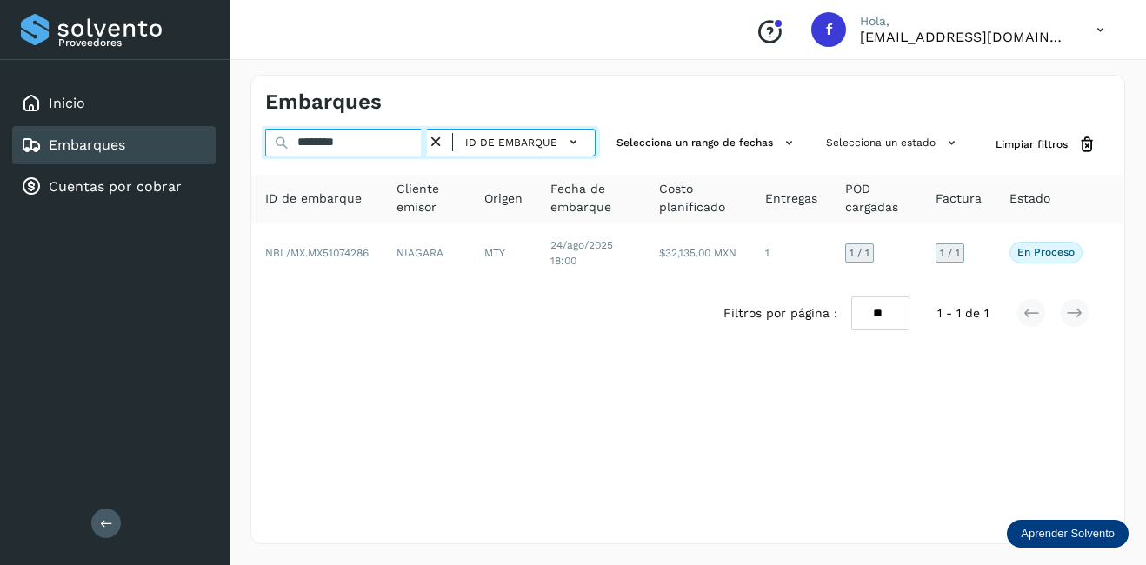
drag, startPoint x: 361, startPoint y: 149, endPoint x: 284, endPoint y: 155, distance: 76.8
click at [285, 154] on div "******** ID de embarque" at bounding box center [430, 145] width 330 height 32
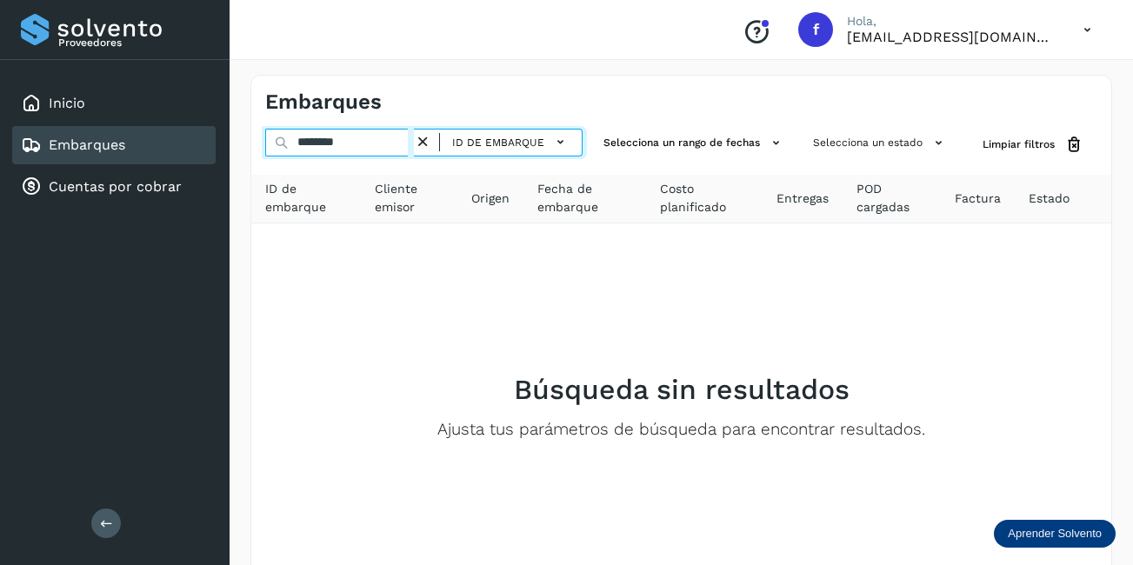
drag, startPoint x: 384, startPoint y: 146, endPoint x: 236, endPoint y: 149, distance: 147.9
click at [236, 149] on div "Embarques ******** ID de embarque Selecciona un rango de fechas Selecciona un e…" at bounding box center [682, 364] width 904 height 620
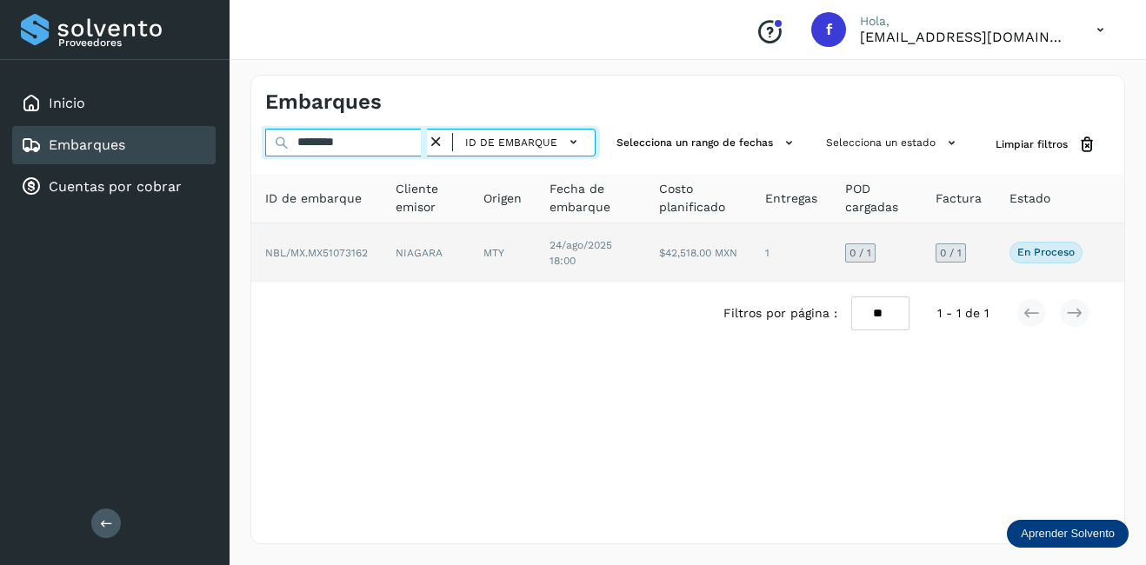
type input "********"
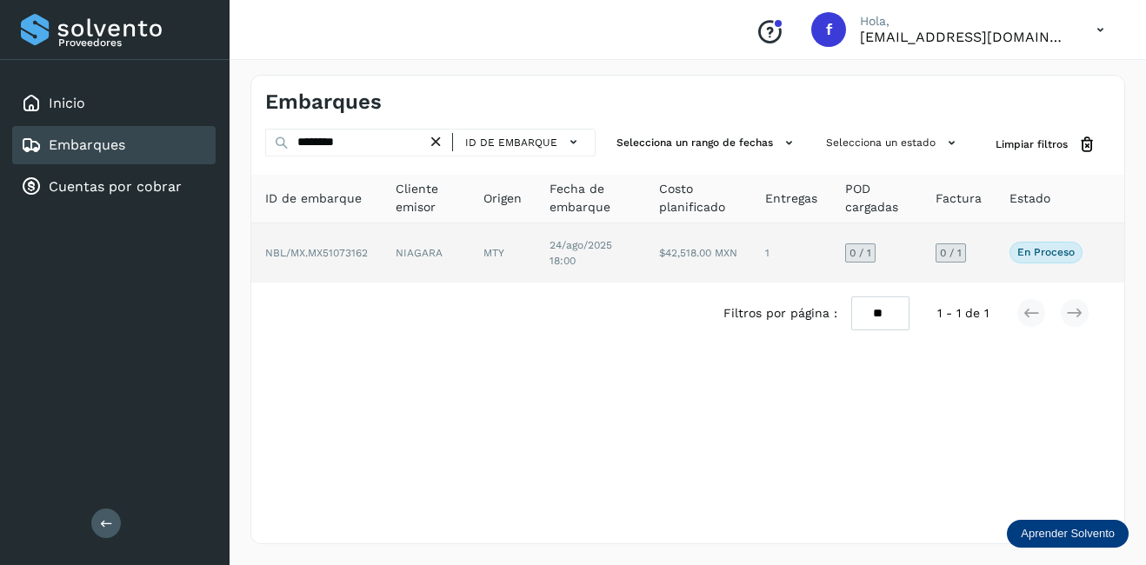
click at [431, 243] on td "NIAGARA" at bounding box center [426, 253] width 88 height 59
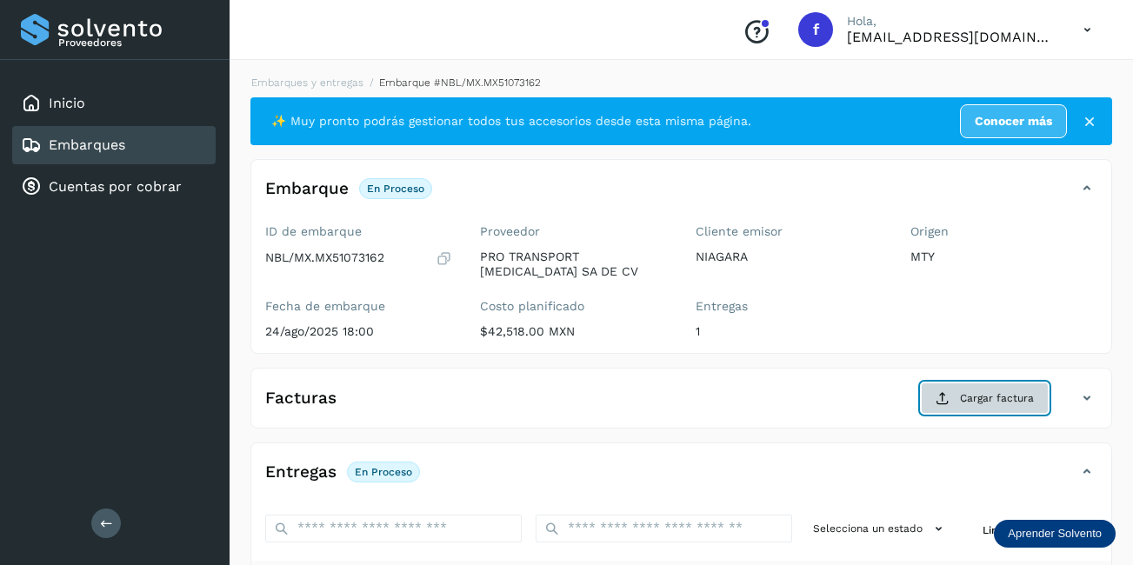
click at [985, 399] on span "Cargar factura" at bounding box center [997, 399] width 74 height 16
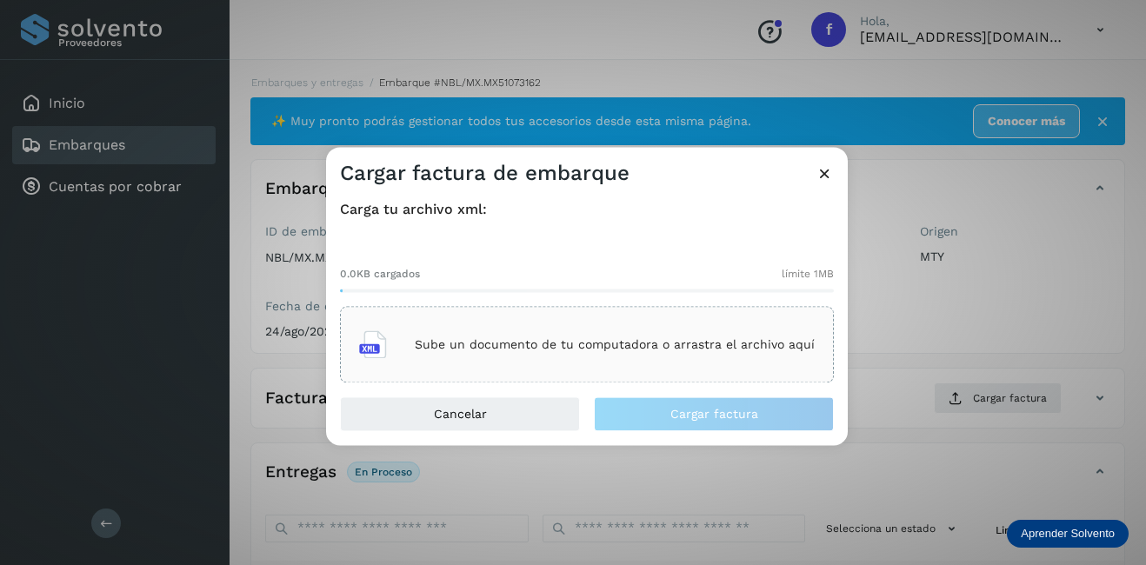
click at [580, 360] on div "Sube un documento de tu computadora o arrastra el archivo aquí" at bounding box center [587, 345] width 456 height 47
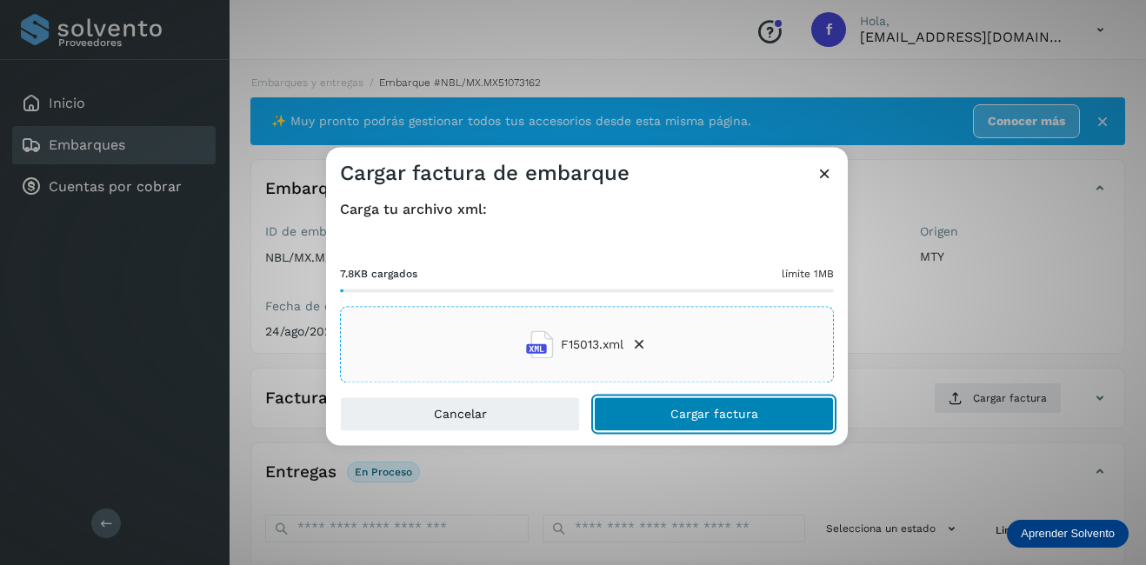
drag, startPoint x: 679, startPoint y: 399, endPoint x: 712, endPoint y: 410, distance: 34.7
click at [681, 399] on button "Cargar factura" at bounding box center [714, 414] width 240 height 35
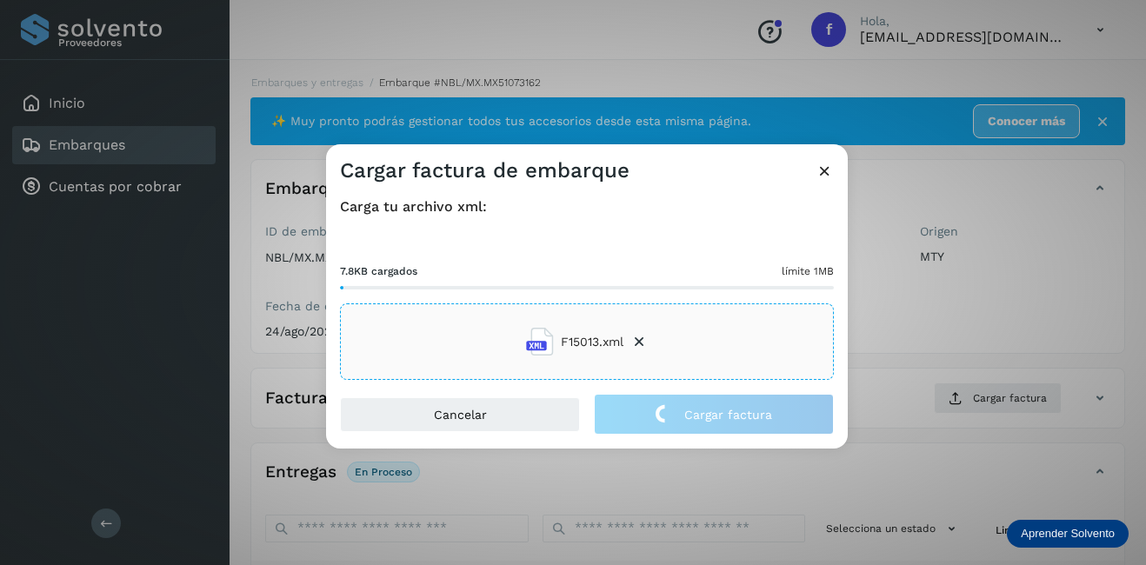
click at [945, 346] on div "Cargar factura de embarque Carga tu archivo xml: 7.8KB cargados límite 1MB F150…" at bounding box center [573, 282] width 1146 height 565
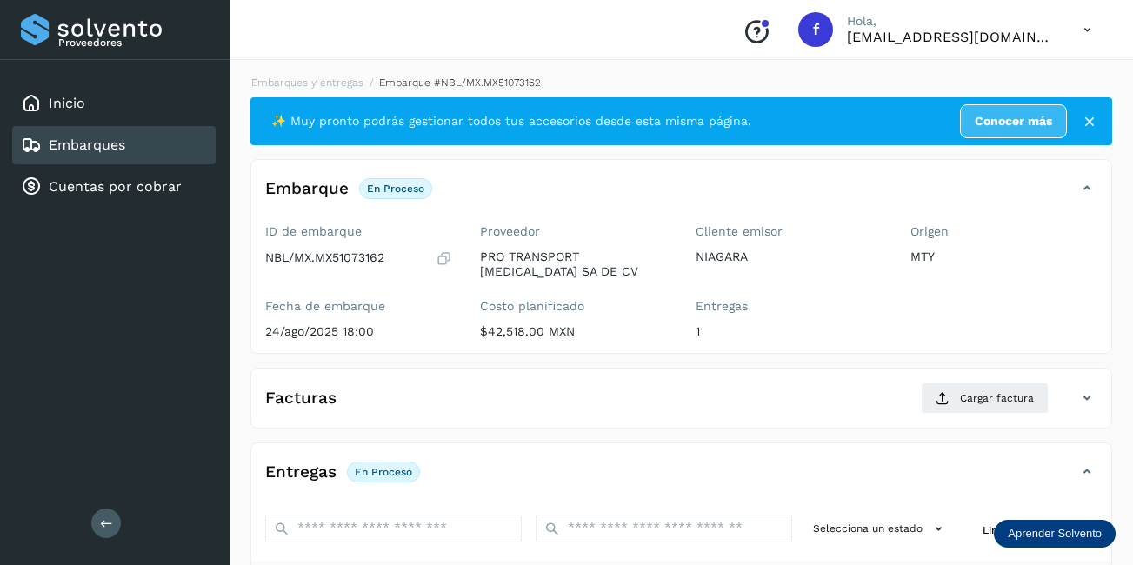
scroll to position [261, 0]
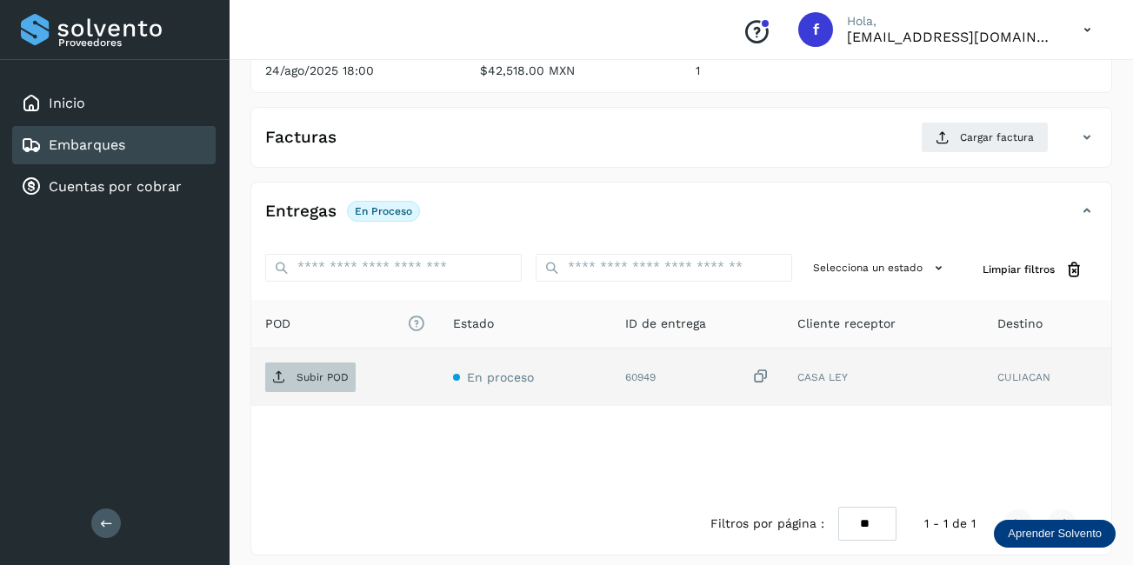
click at [313, 378] on p "Subir POD" at bounding box center [323, 377] width 52 height 12
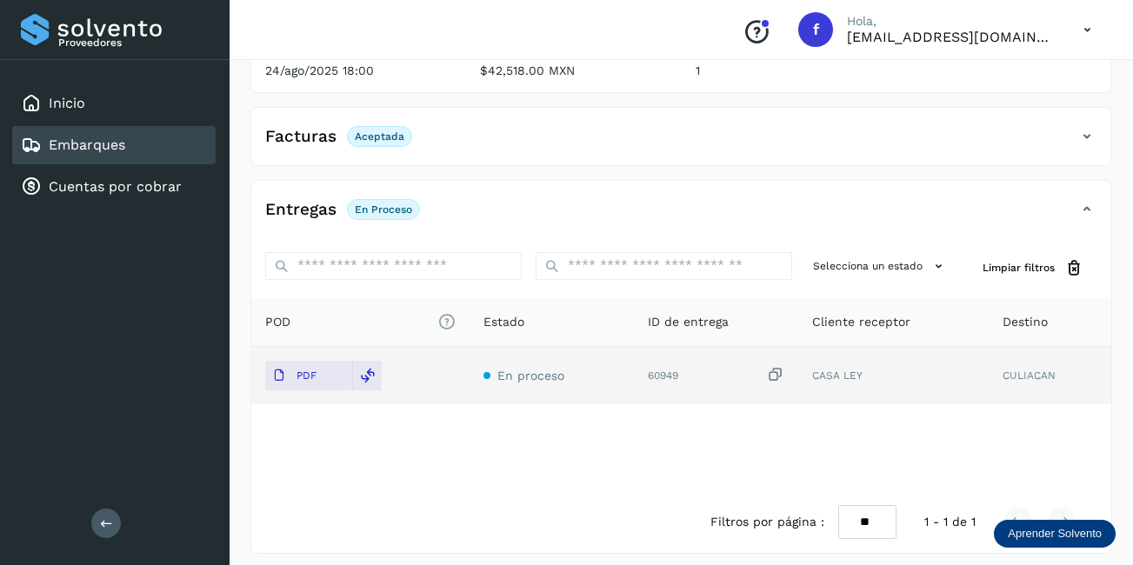
click at [87, 159] on div "Embarques" at bounding box center [114, 145] width 204 height 38
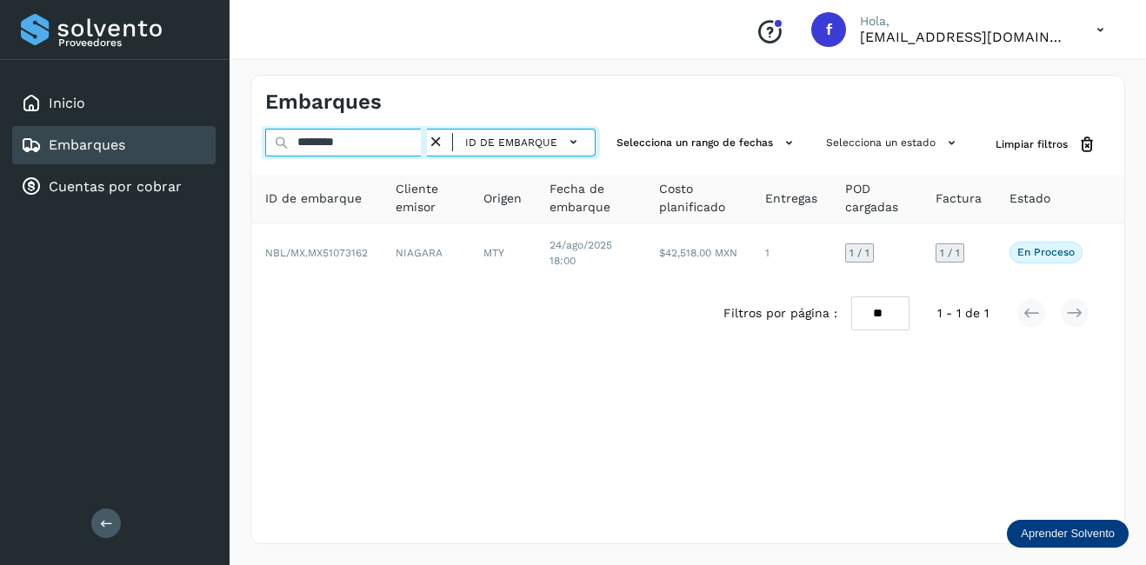
drag, startPoint x: 361, startPoint y: 146, endPoint x: 146, endPoint y: 157, distance: 215.1
click at [146, 157] on div "Proveedores Inicio Embarques Cuentas por cobrar Salir Conoce nuestros beneficio…" at bounding box center [573, 282] width 1146 height 565
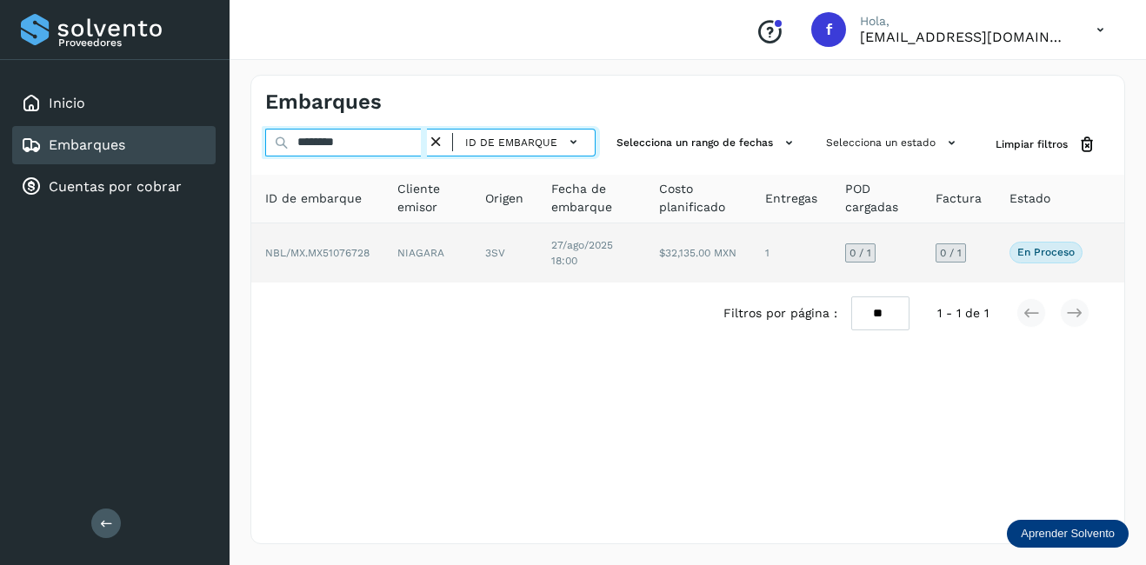
type input "********"
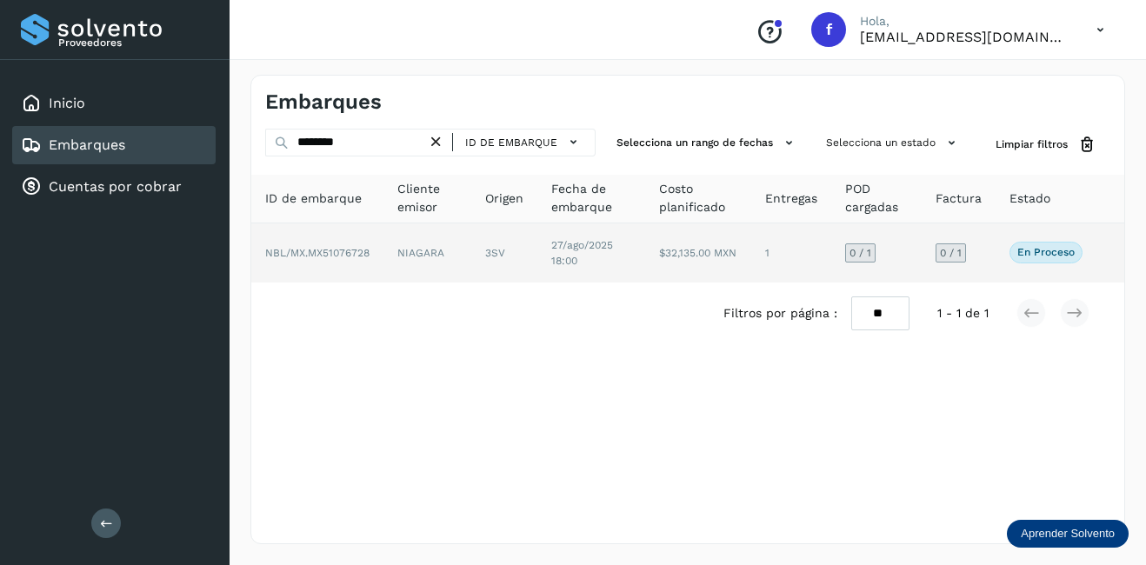
click at [400, 257] on td "NIAGARA" at bounding box center [428, 253] width 88 height 59
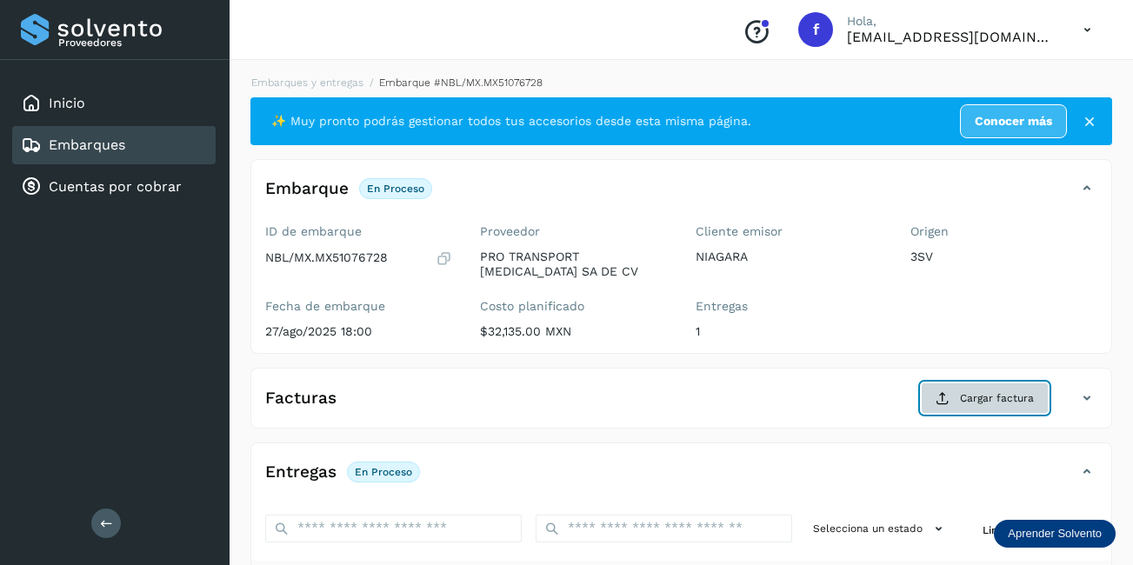
click at [1010, 401] on span "Cargar factura" at bounding box center [997, 399] width 74 height 16
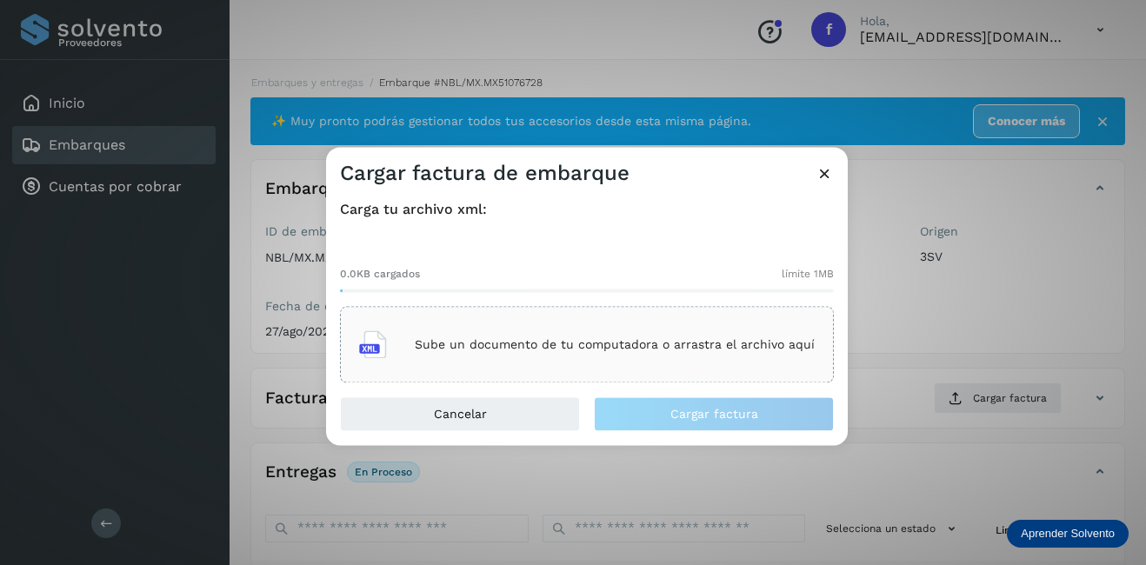
click at [667, 351] on p "Sube un documento de tu computadora o arrastra el archivo aquí" at bounding box center [615, 344] width 400 height 15
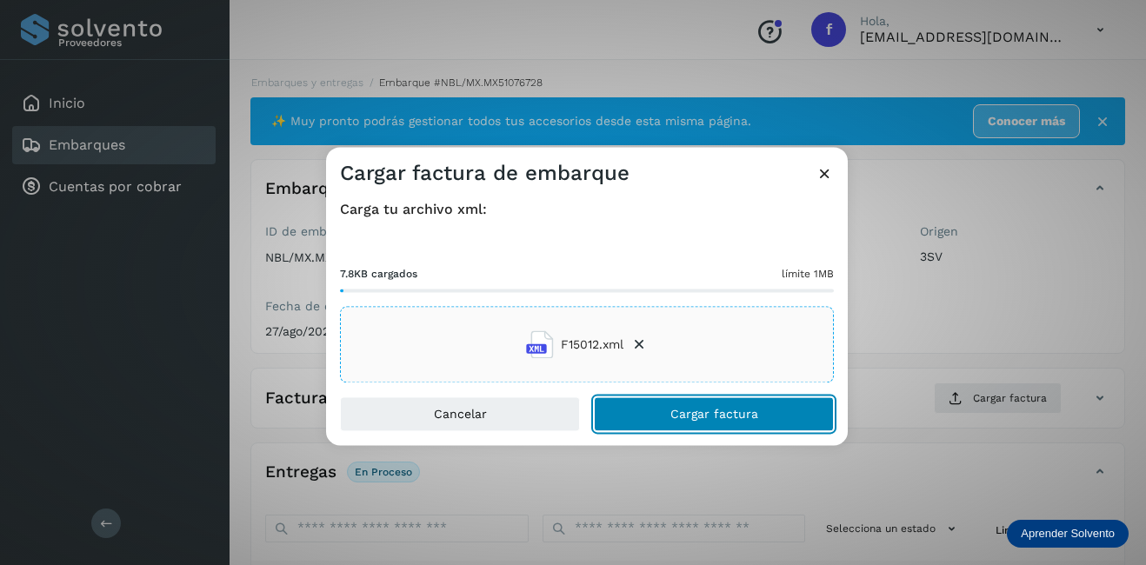
click at [730, 416] on span "Cargar factura" at bounding box center [715, 415] width 88 height 12
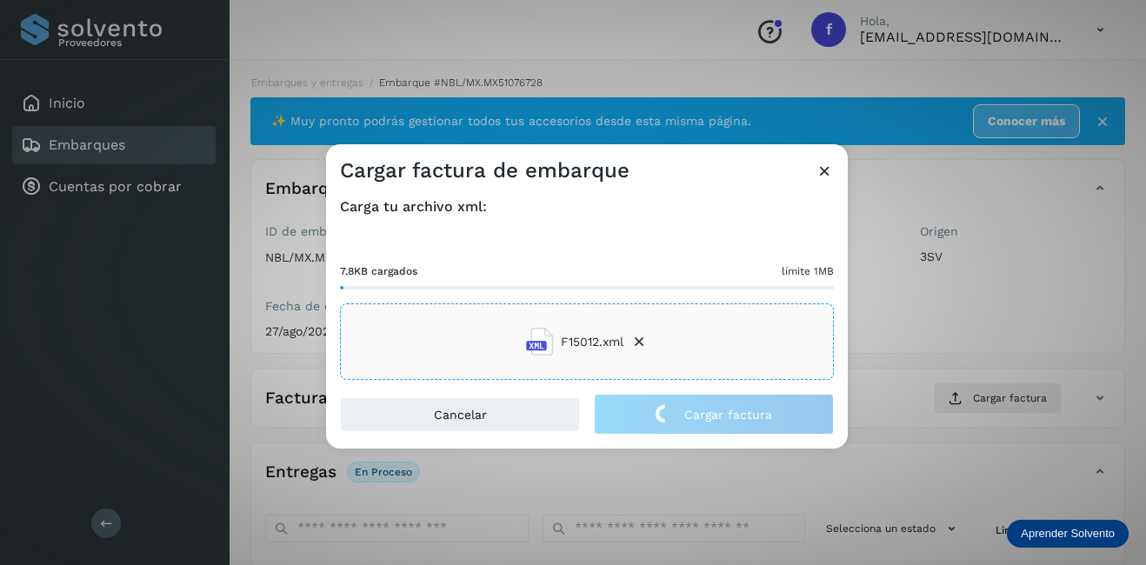
click at [990, 360] on div "Cargar factura de embarque Carga tu archivo xml: 7.8KB cargados límite 1MB F150…" at bounding box center [573, 282] width 1146 height 565
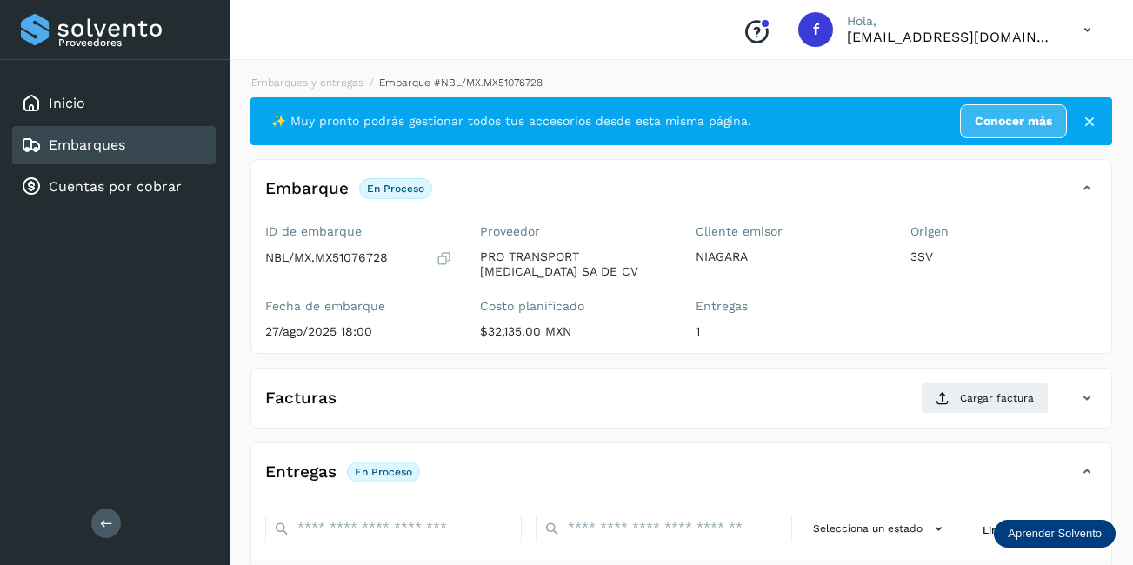
scroll to position [272, 0]
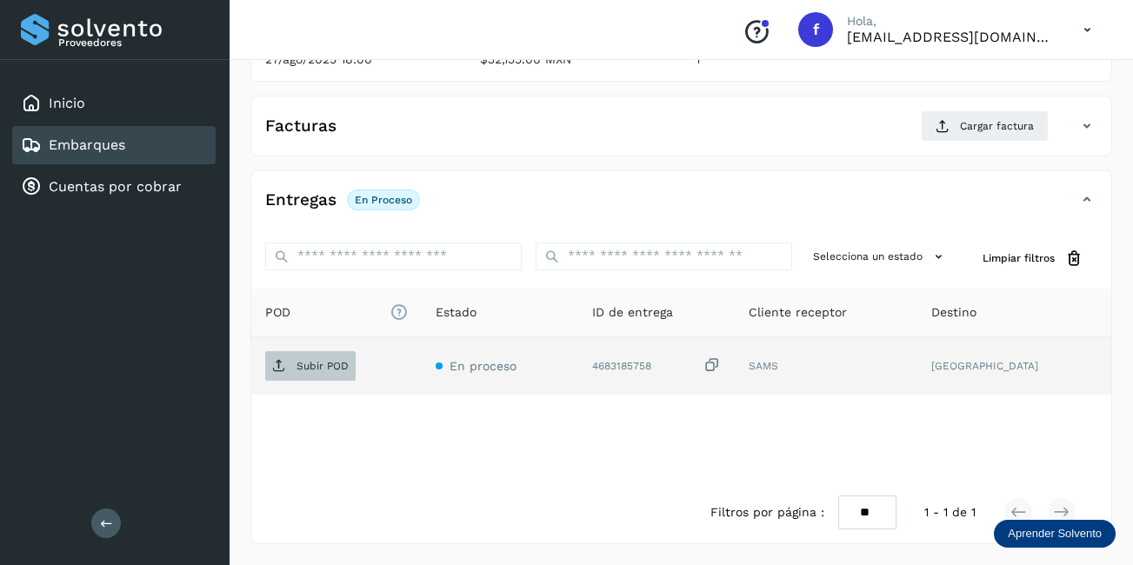
click at [317, 363] on p "Subir POD" at bounding box center [323, 366] width 52 height 12
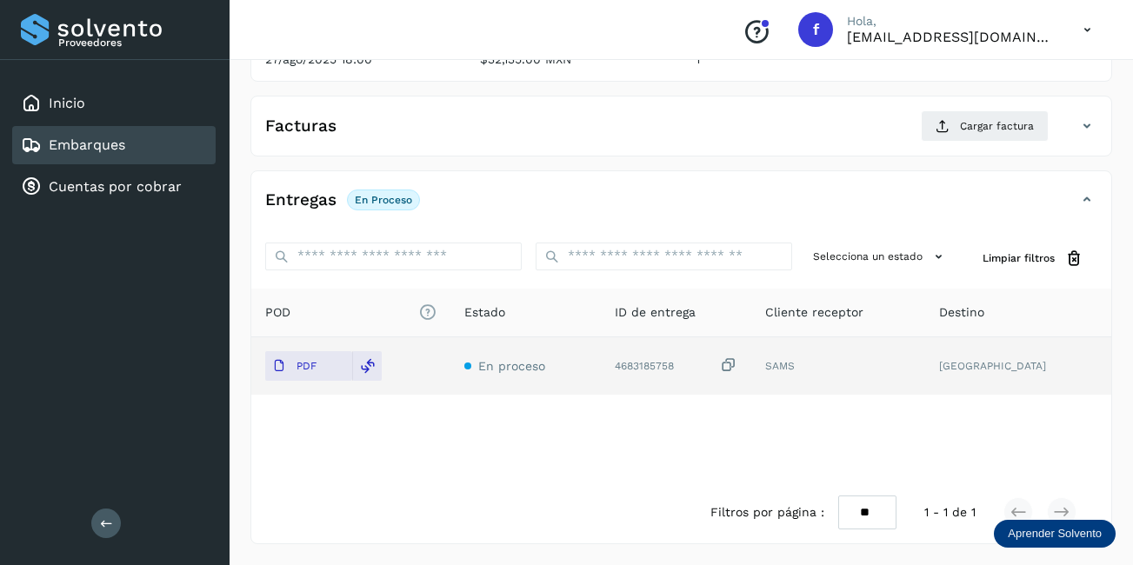
click at [488, 488] on div "Filtros por página : ** ** ** 1 - 1 de 1" at bounding box center [681, 513] width 860 height 62
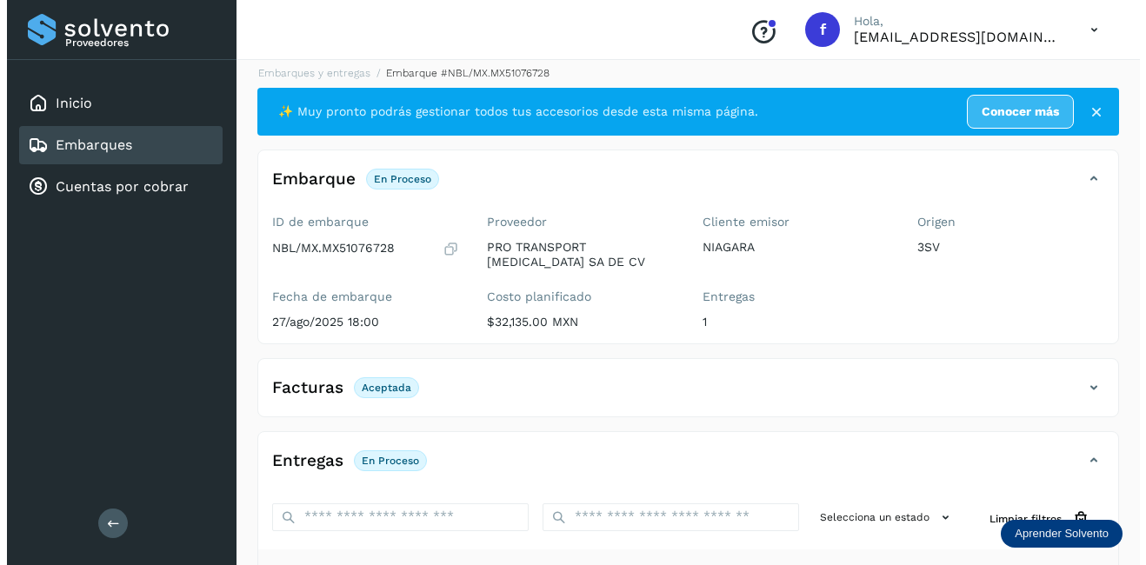
scroll to position [0, 0]
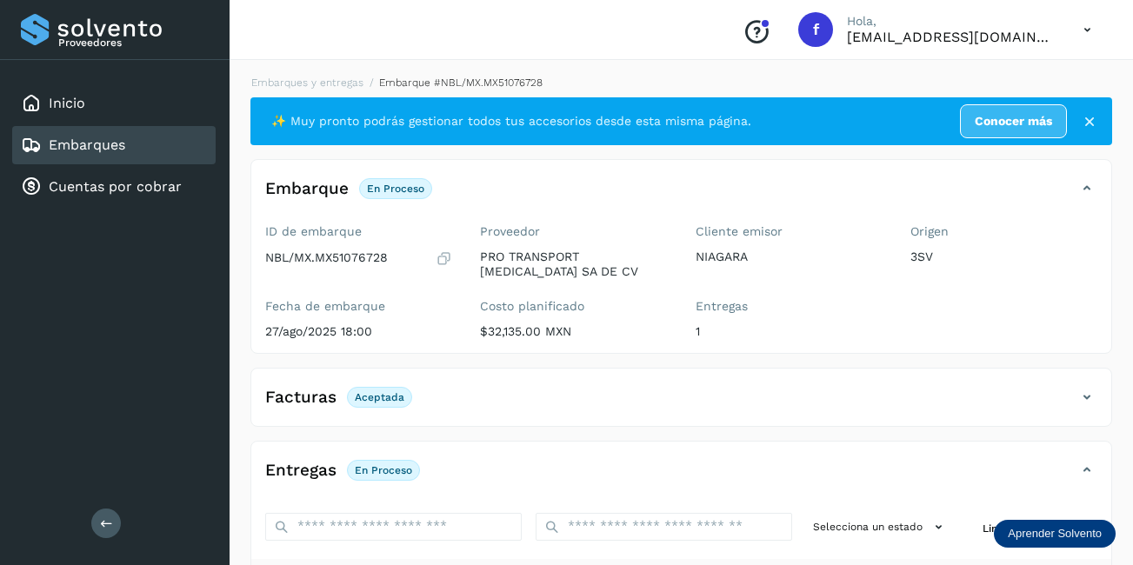
click at [150, 156] on div "Embarques" at bounding box center [114, 145] width 204 height 38
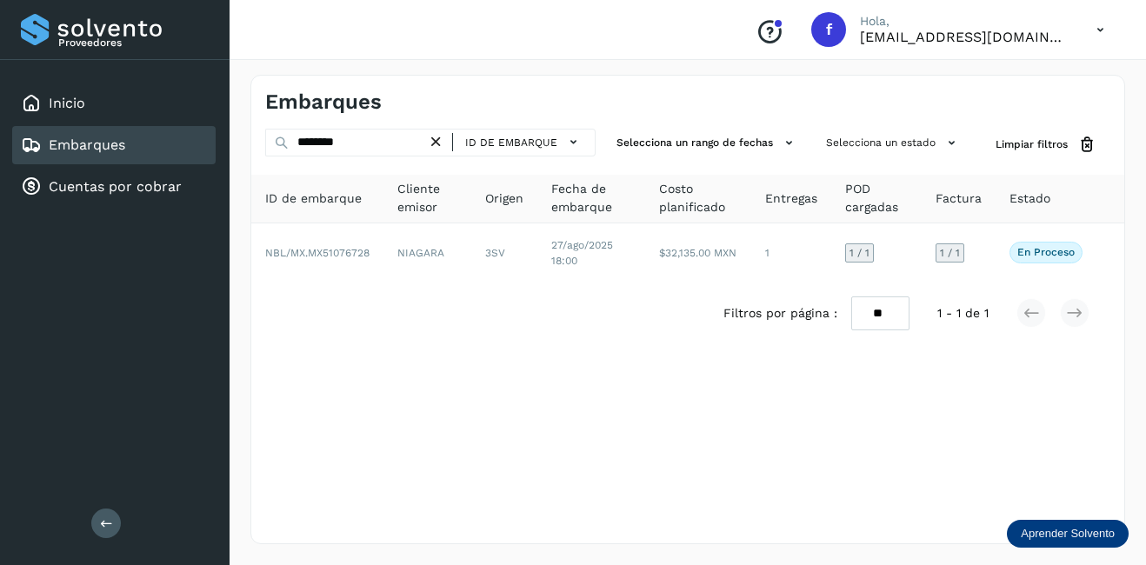
click at [440, 137] on icon at bounding box center [436, 142] width 18 height 18
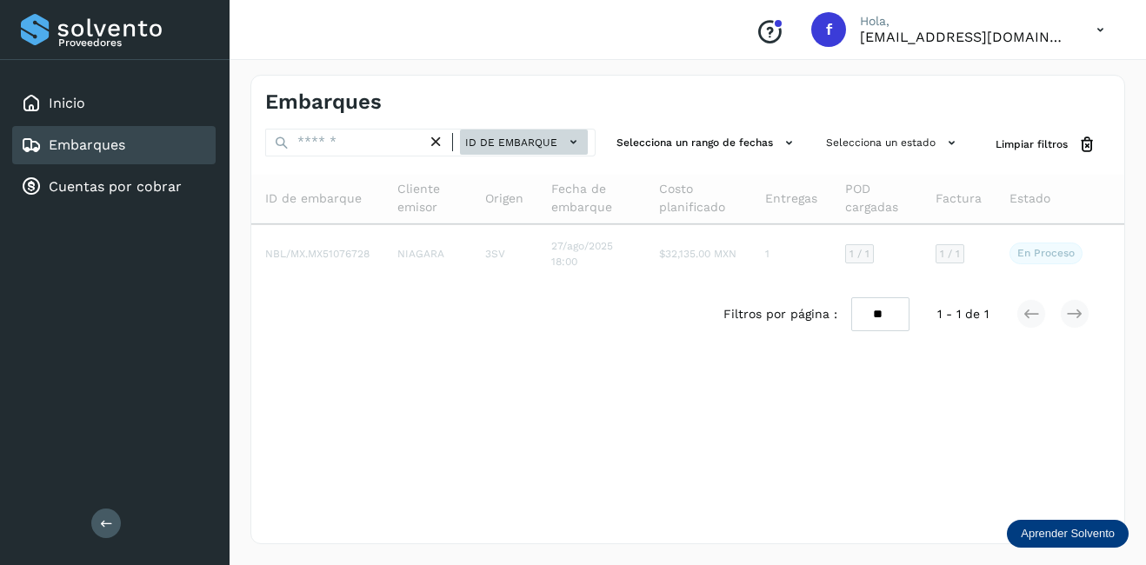
click at [525, 141] on span "ID de embarque" at bounding box center [511, 143] width 92 height 16
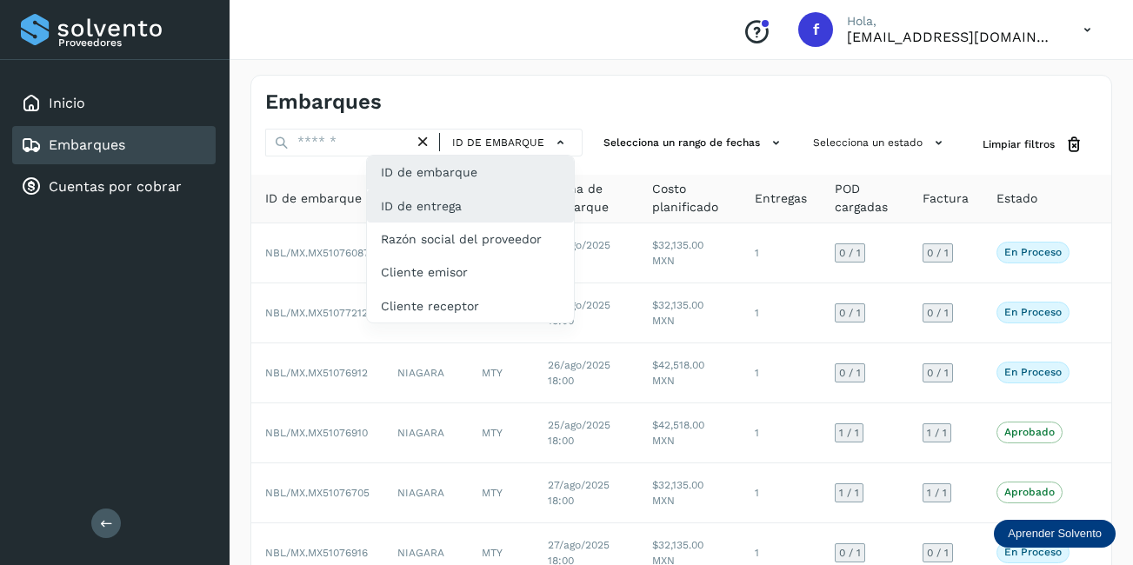
click at [409, 217] on div "ID de entrega" at bounding box center [470, 206] width 207 height 33
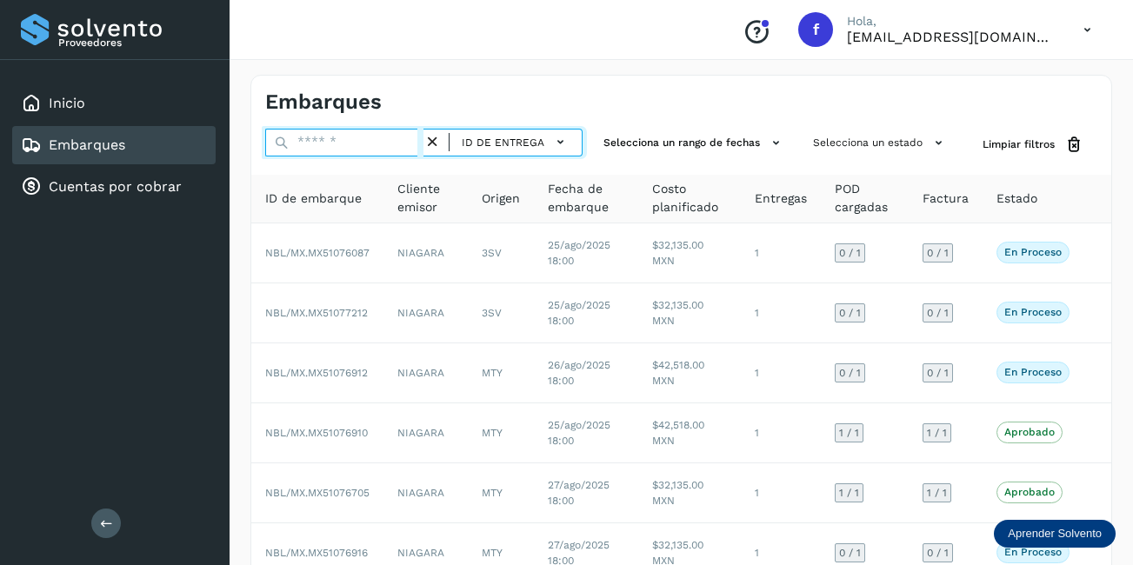
click at [358, 144] on input "text" at bounding box center [344, 143] width 158 height 28
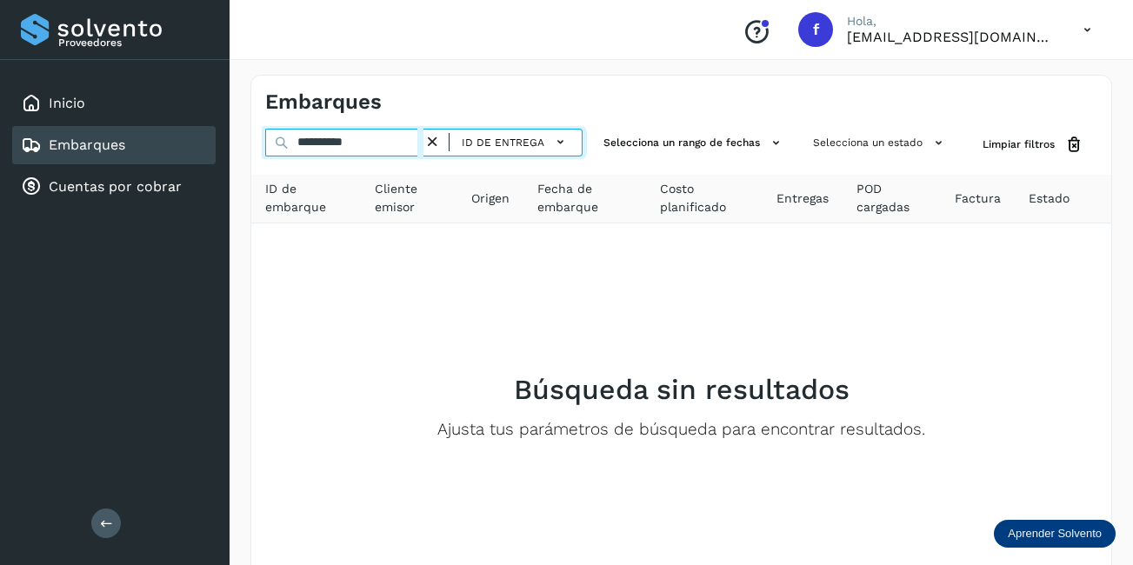
type input "**********"
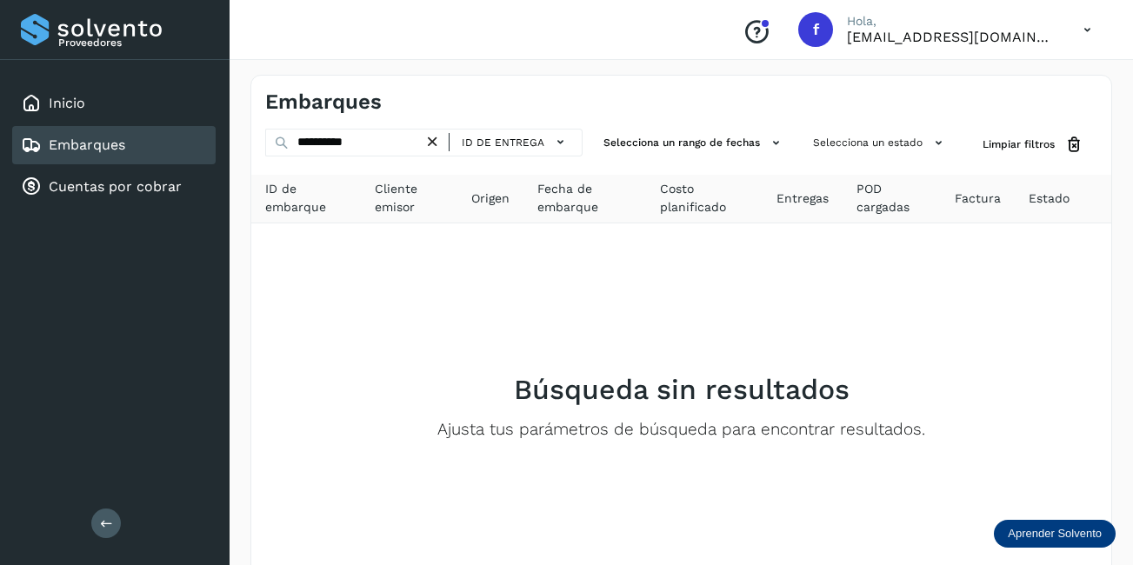
click at [429, 139] on icon at bounding box center [433, 142] width 18 height 18
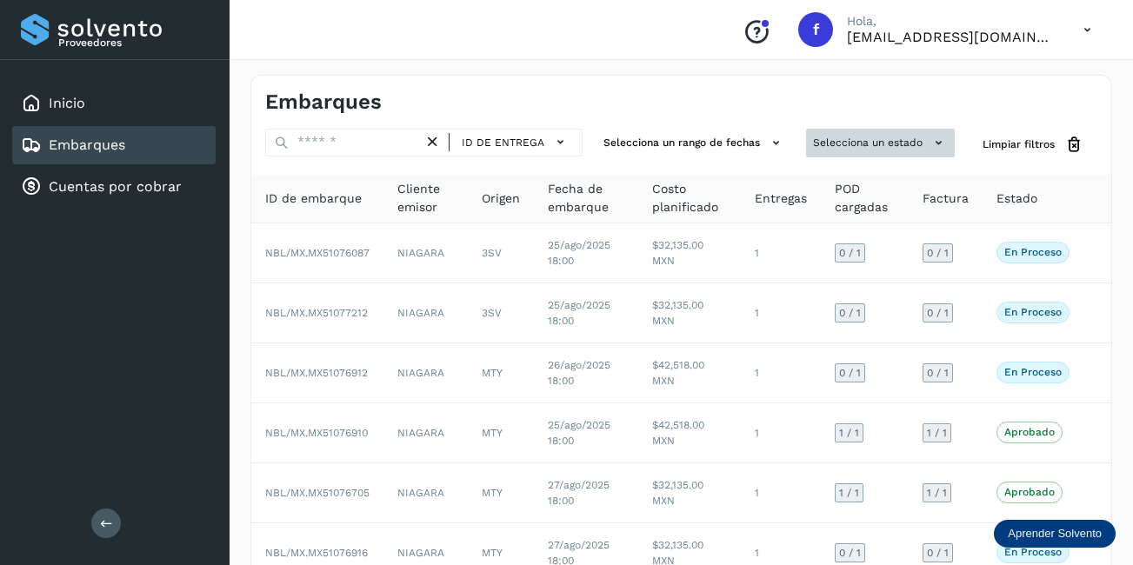
click at [850, 139] on button "Selecciona un estado" at bounding box center [880, 143] width 149 height 29
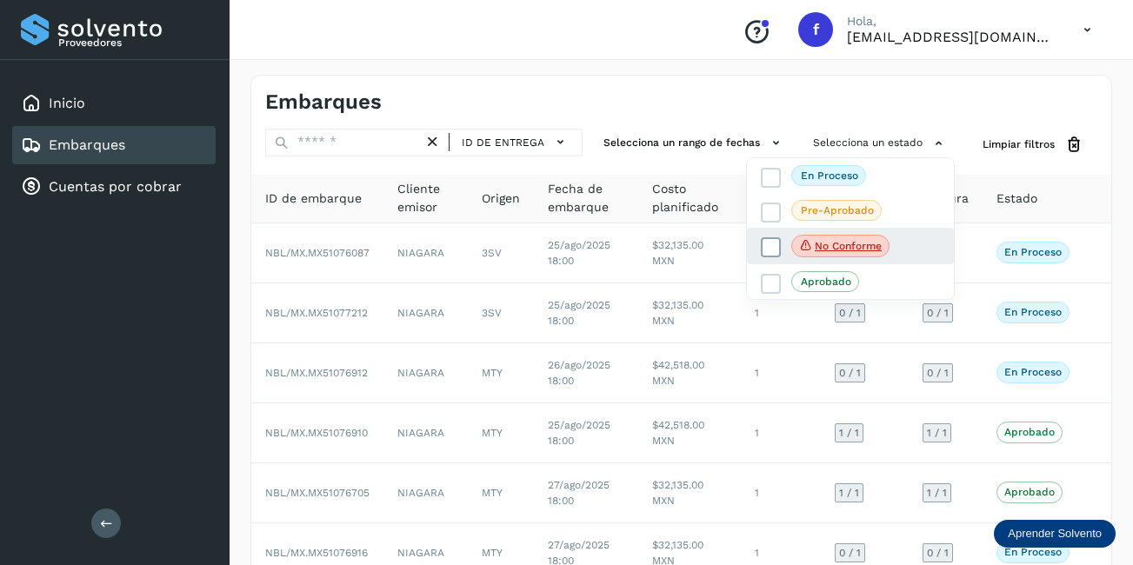
click at [839, 243] on p "No conforme" at bounding box center [848, 246] width 67 height 12
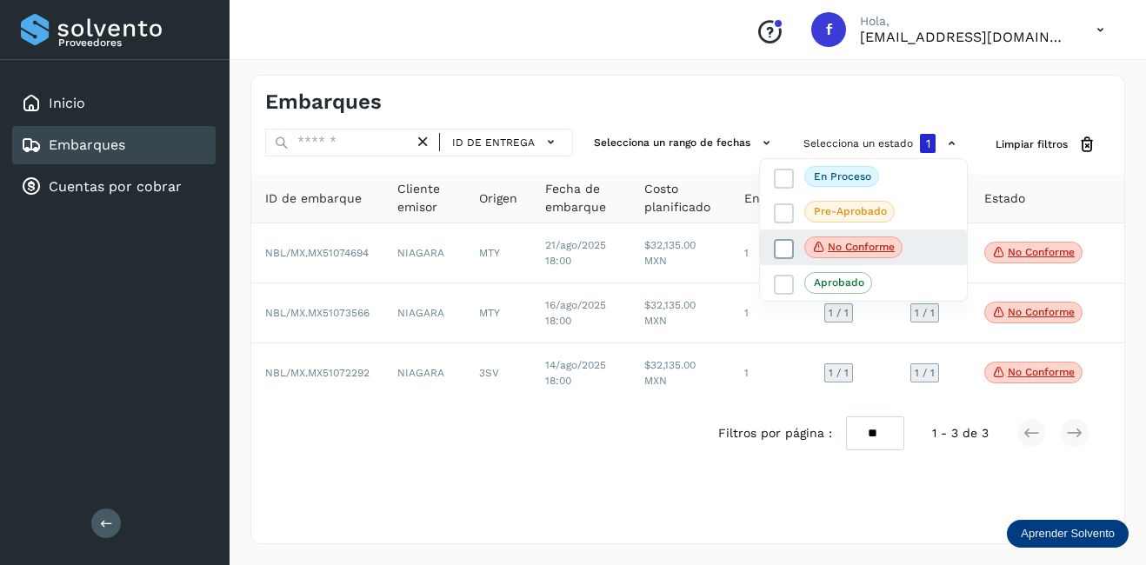
click at [861, 248] on p "No conforme" at bounding box center [861, 247] width 67 height 12
